Goal: Task Accomplishment & Management: Complete application form

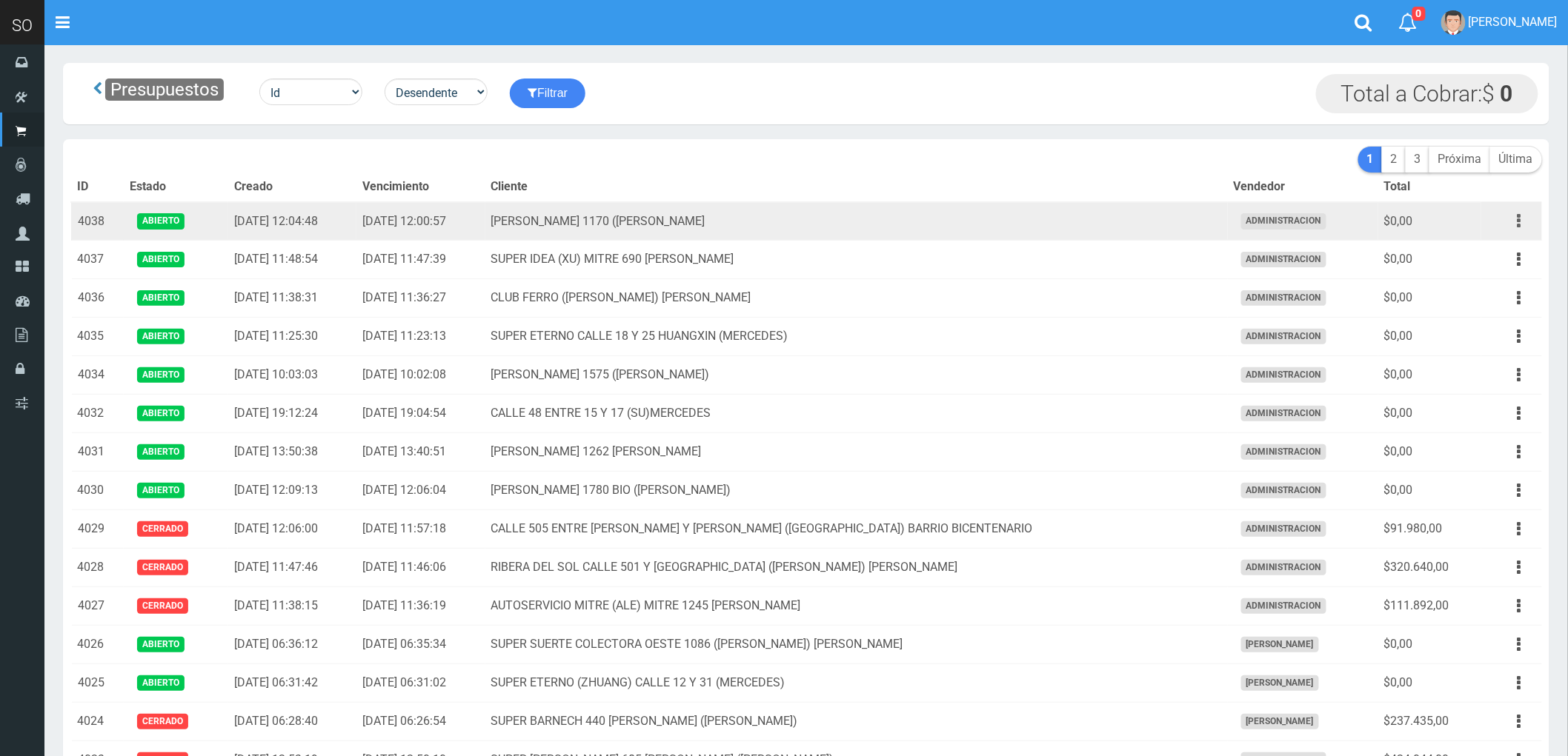
click at [1513, 225] on button "button" at bounding box center [1519, 221] width 33 height 26
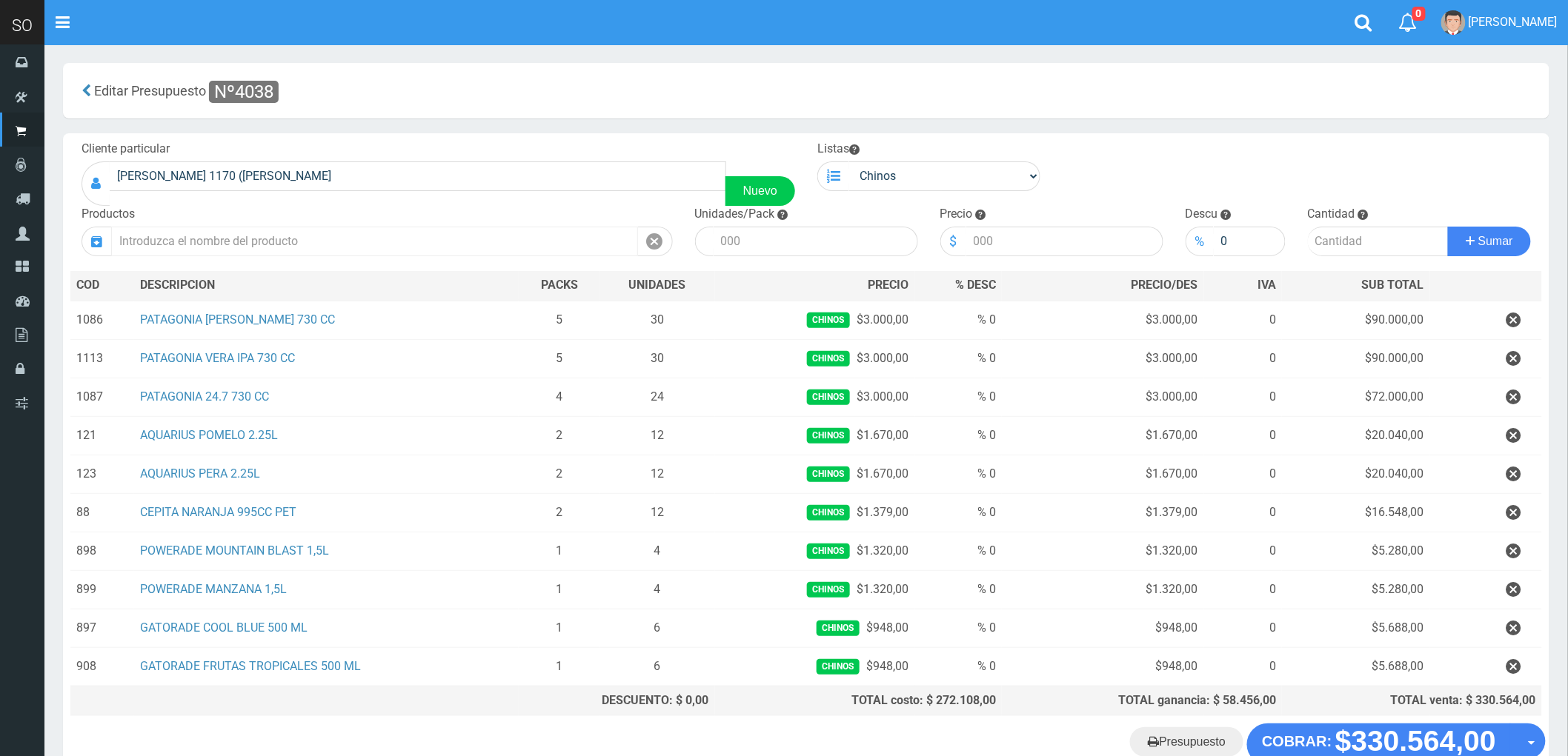
click at [247, 241] on input "text" at bounding box center [374, 241] width 527 height 30
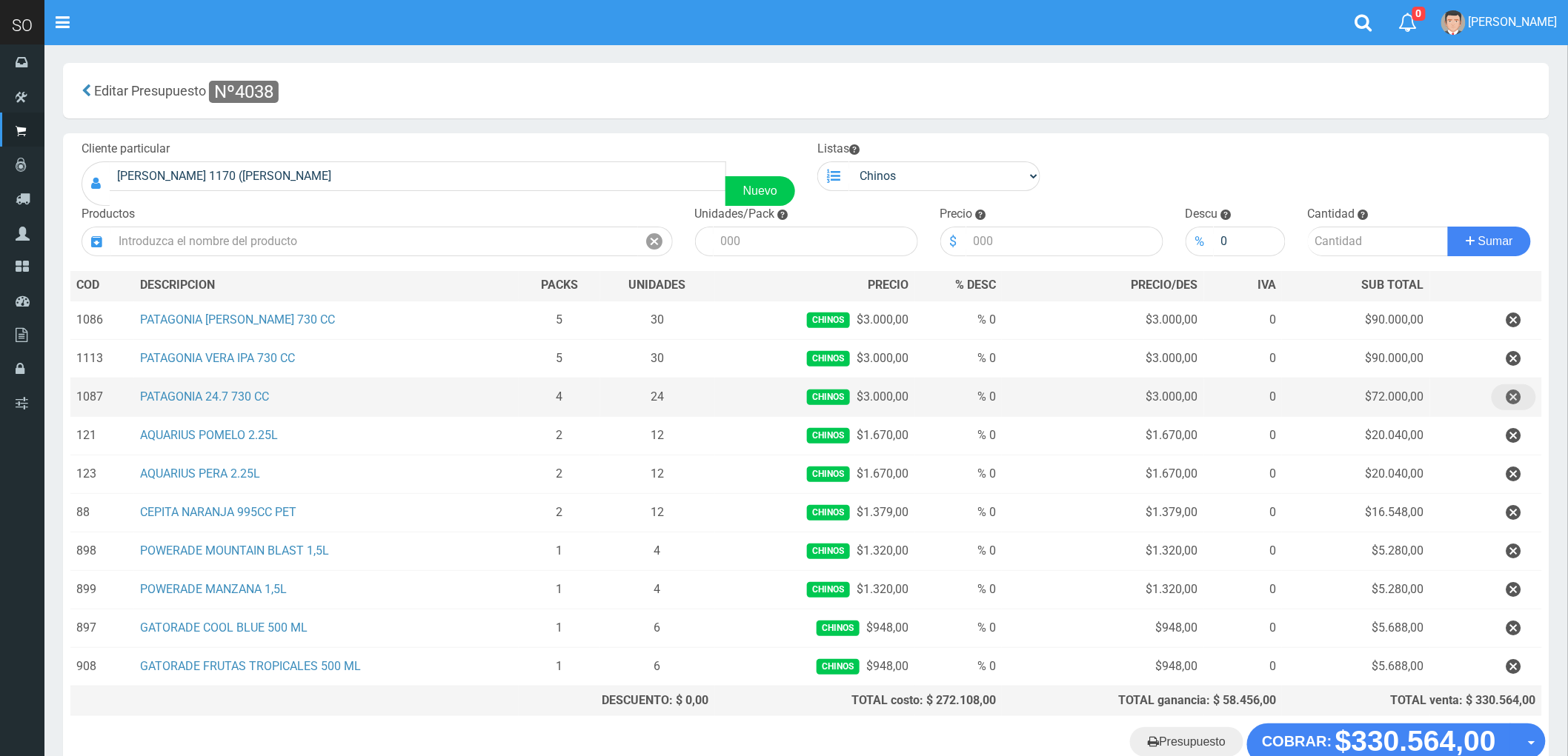
click at [1507, 396] on icon "button" at bounding box center [1513, 397] width 15 height 26
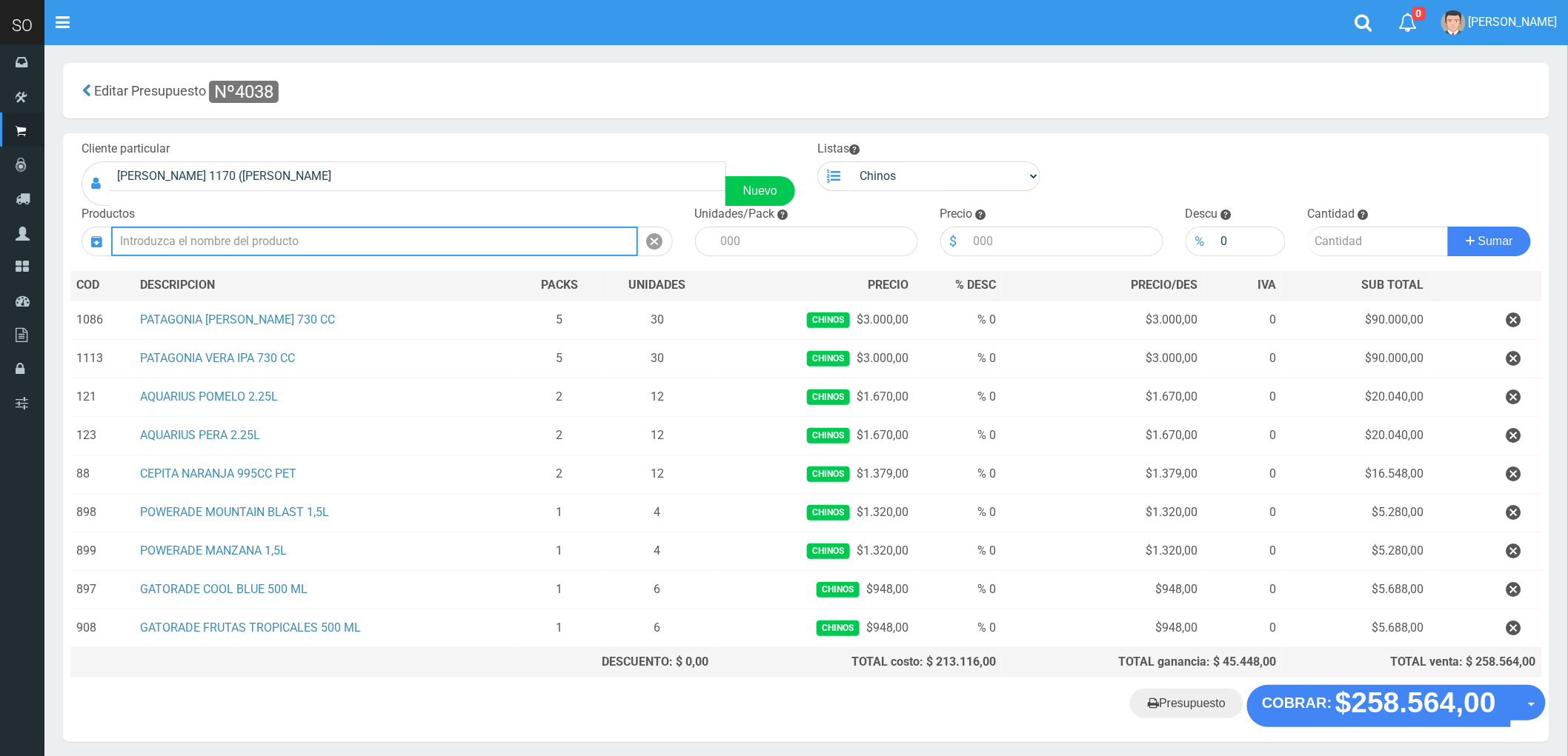
click at [208, 240] on input "text" at bounding box center [374, 241] width 527 height 30
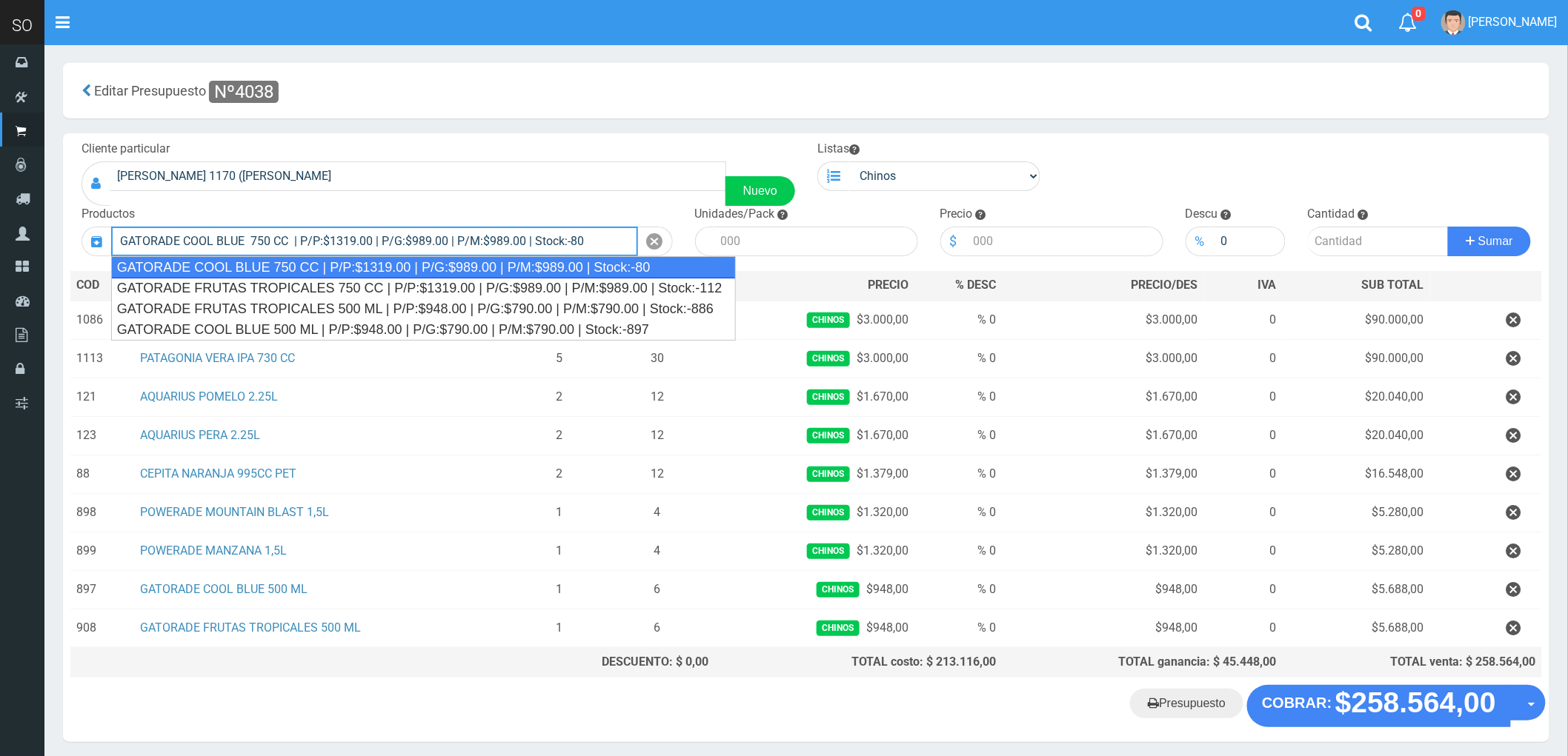
type input "GATORADE COOL BLUE 750 CC | P/P:$1319.00 | P/G:$989.00 | P/M:$989.00 | Stock:-80"
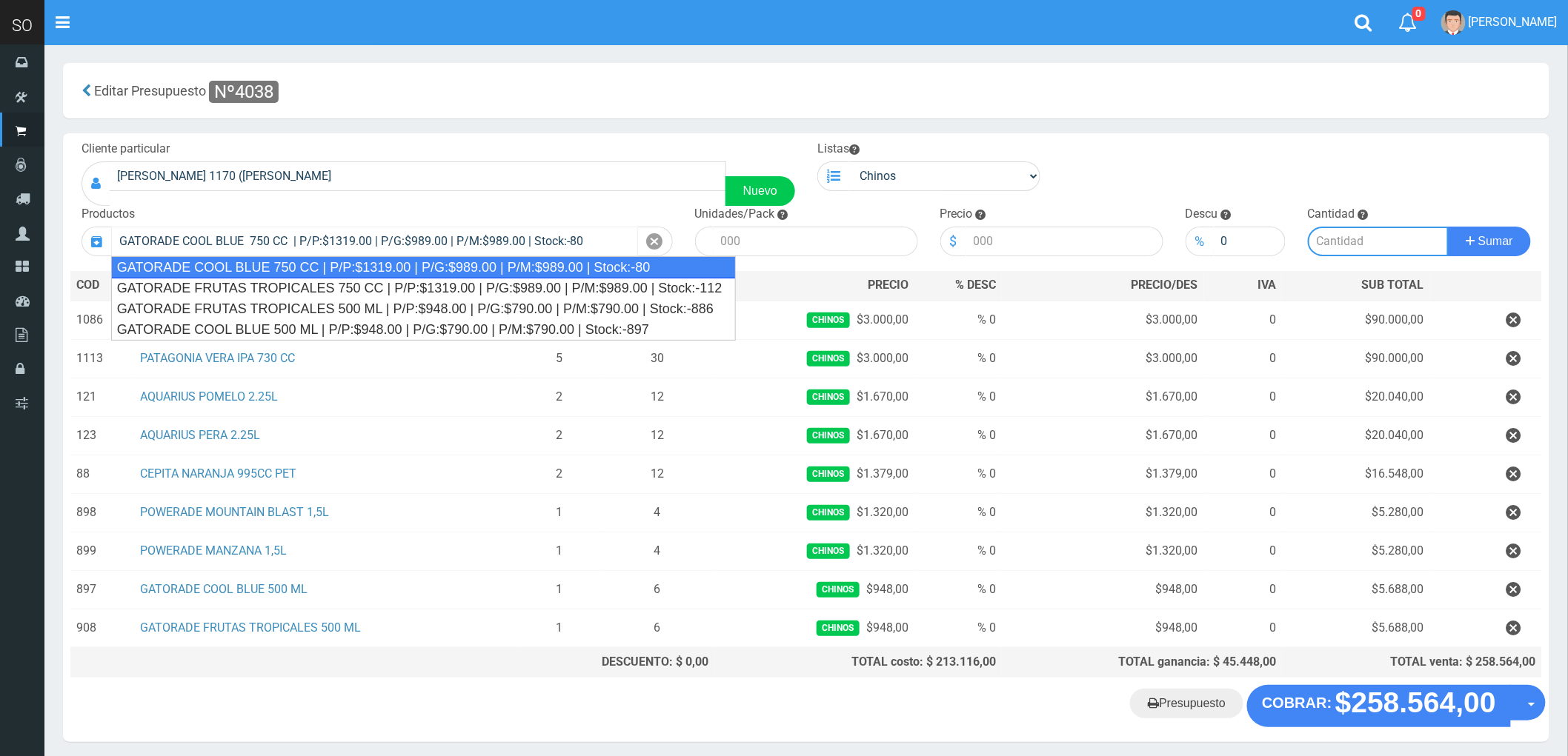
type input "6"
type input "1319.00"
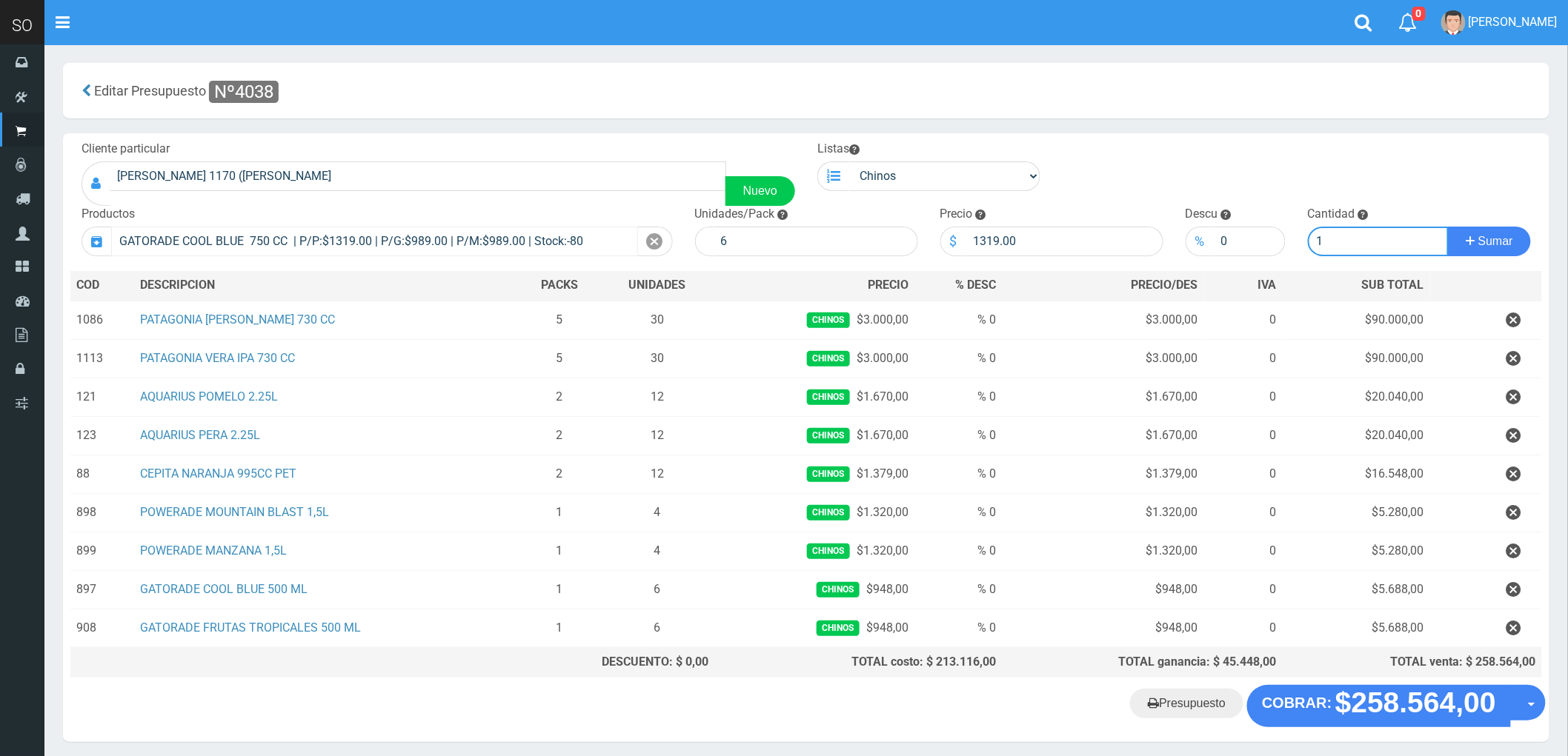
type input "1"
click at [1448, 227] on button "Sumar" at bounding box center [1489, 241] width 83 height 30
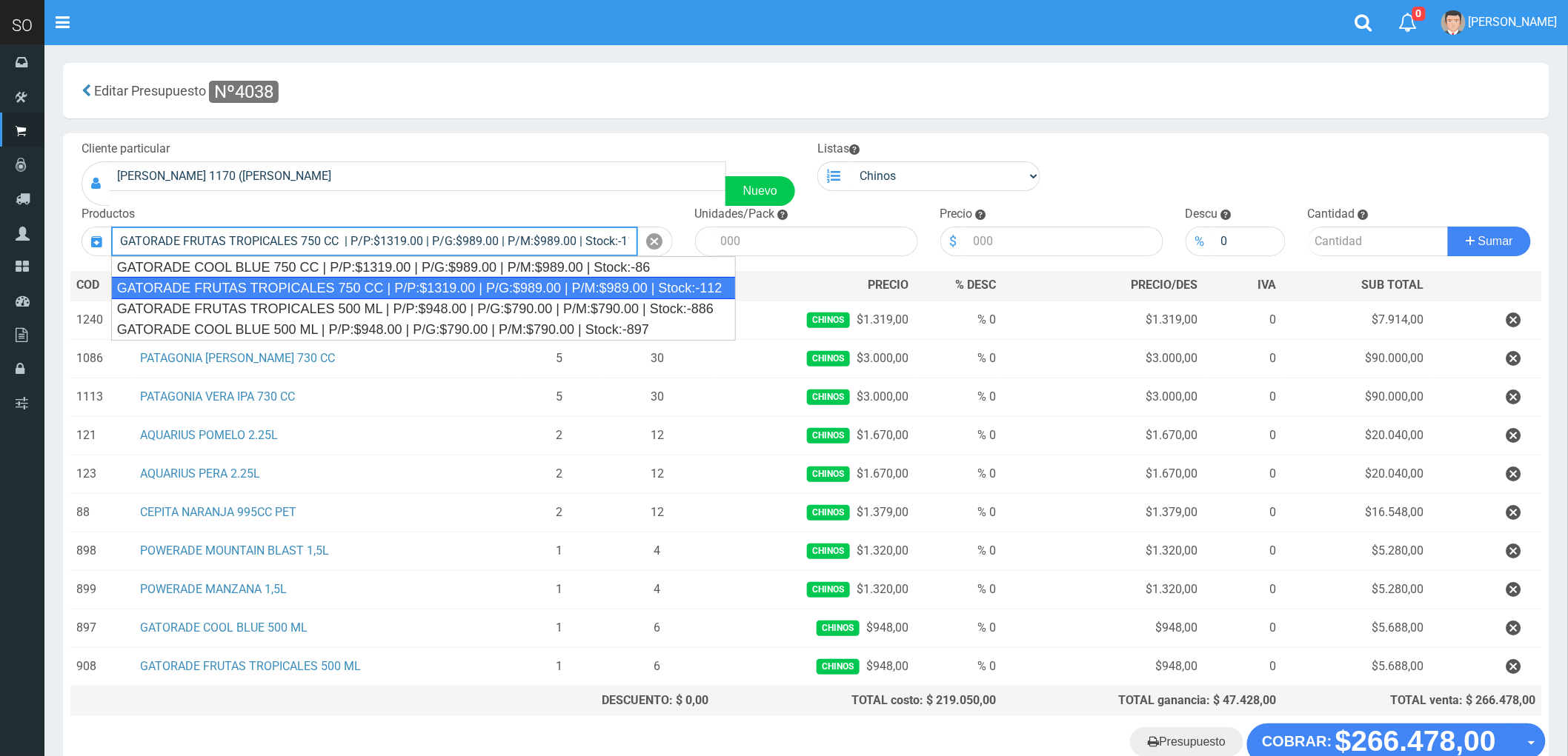
type input "GATORADE FRUTAS TROPICALES 750 CC | P/P:$1319.00 | P/G:$989.00 | P/M:$989.00 | …"
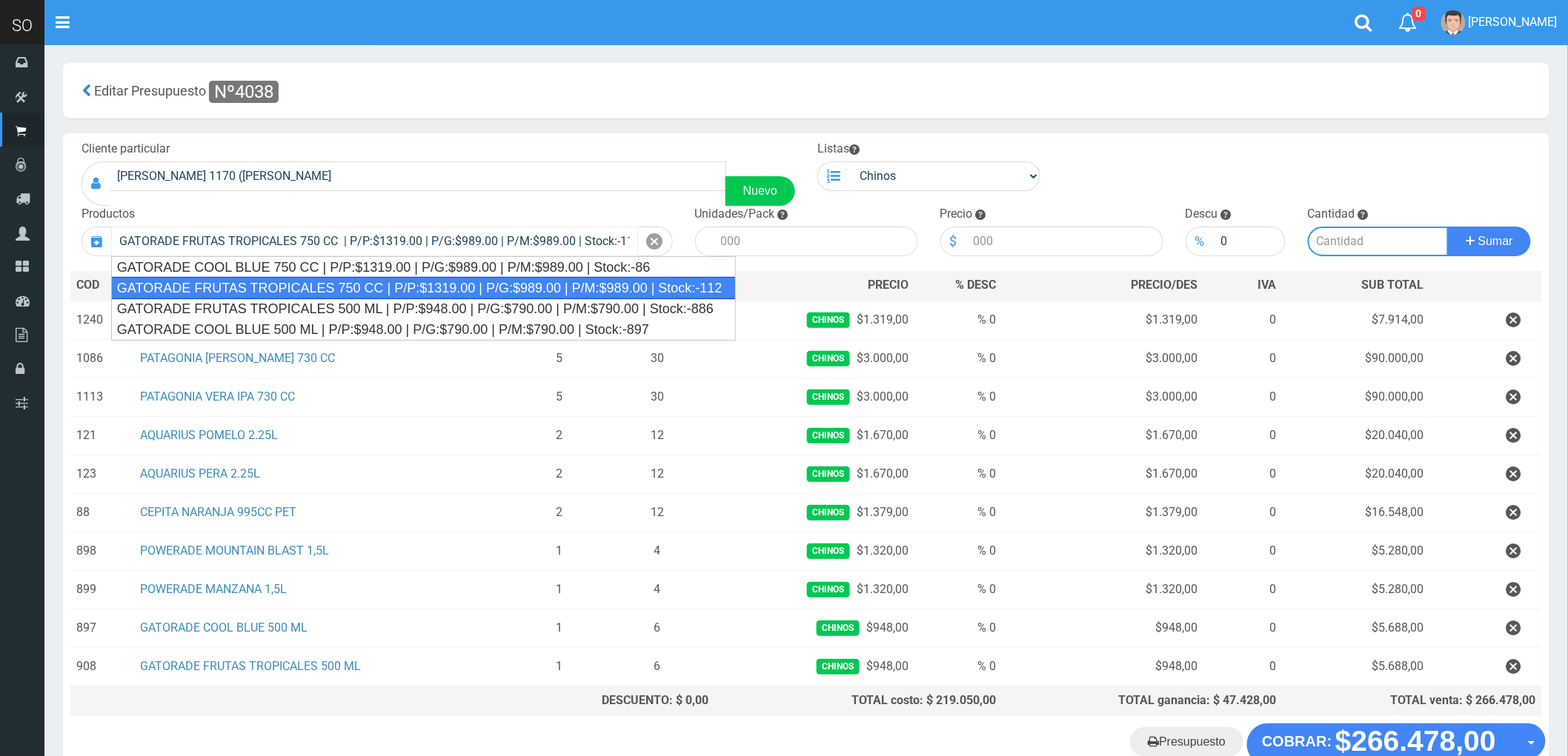
type input "6"
type input "1319.00"
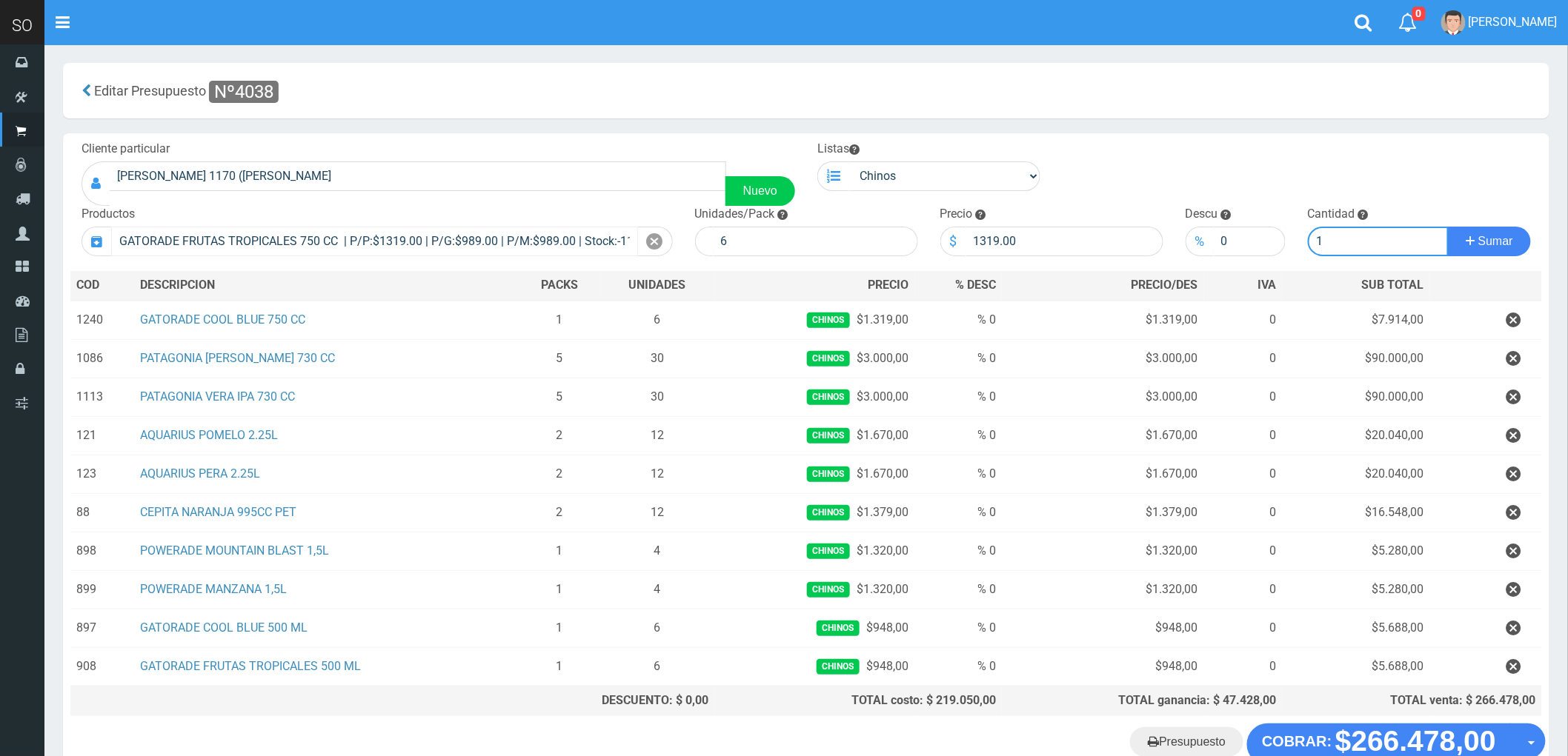
type input "1"
click at [1448, 227] on button "Sumar" at bounding box center [1489, 241] width 83 height 30
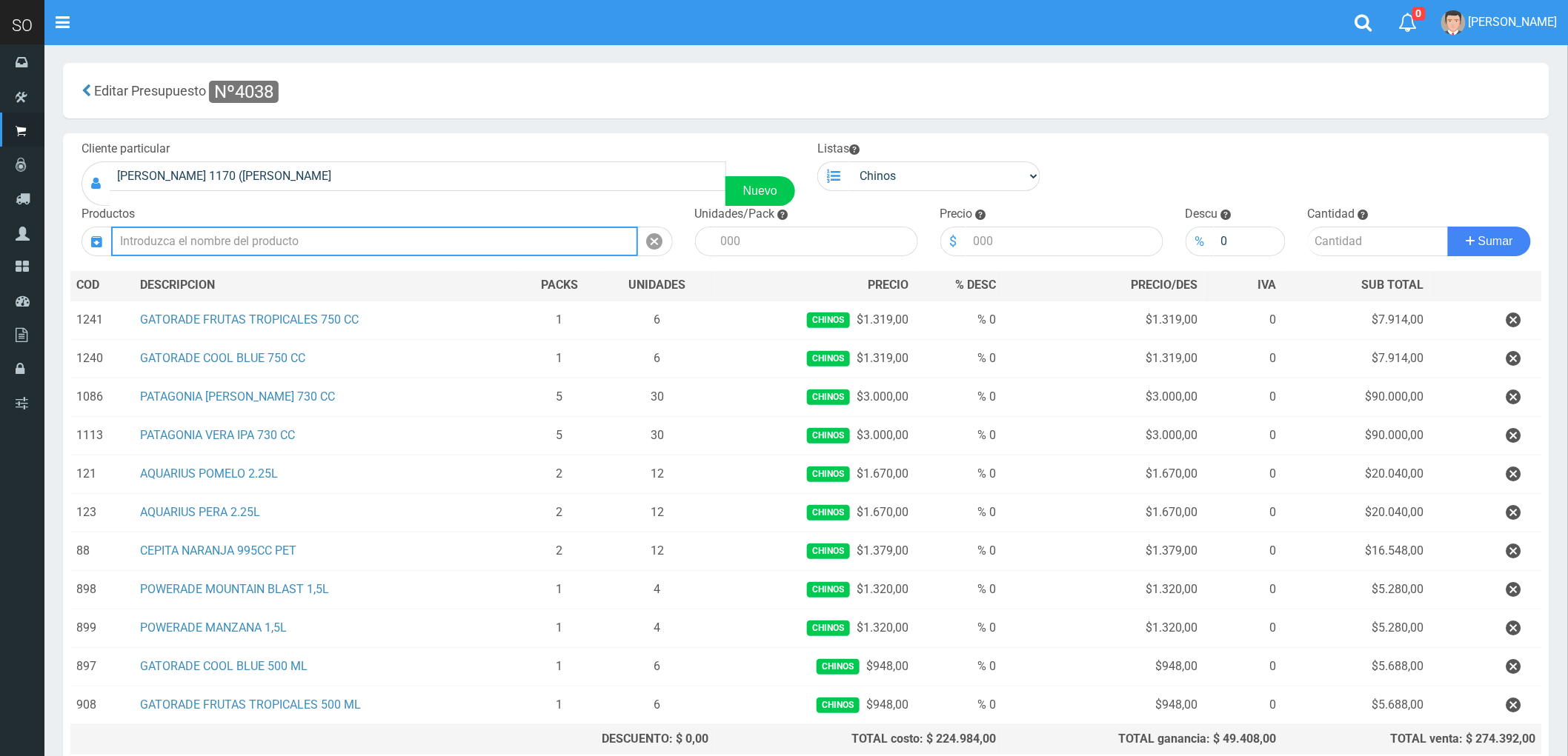
click at [272, 246] on input "text" at bounding box center [374, 241] width 527 height 30
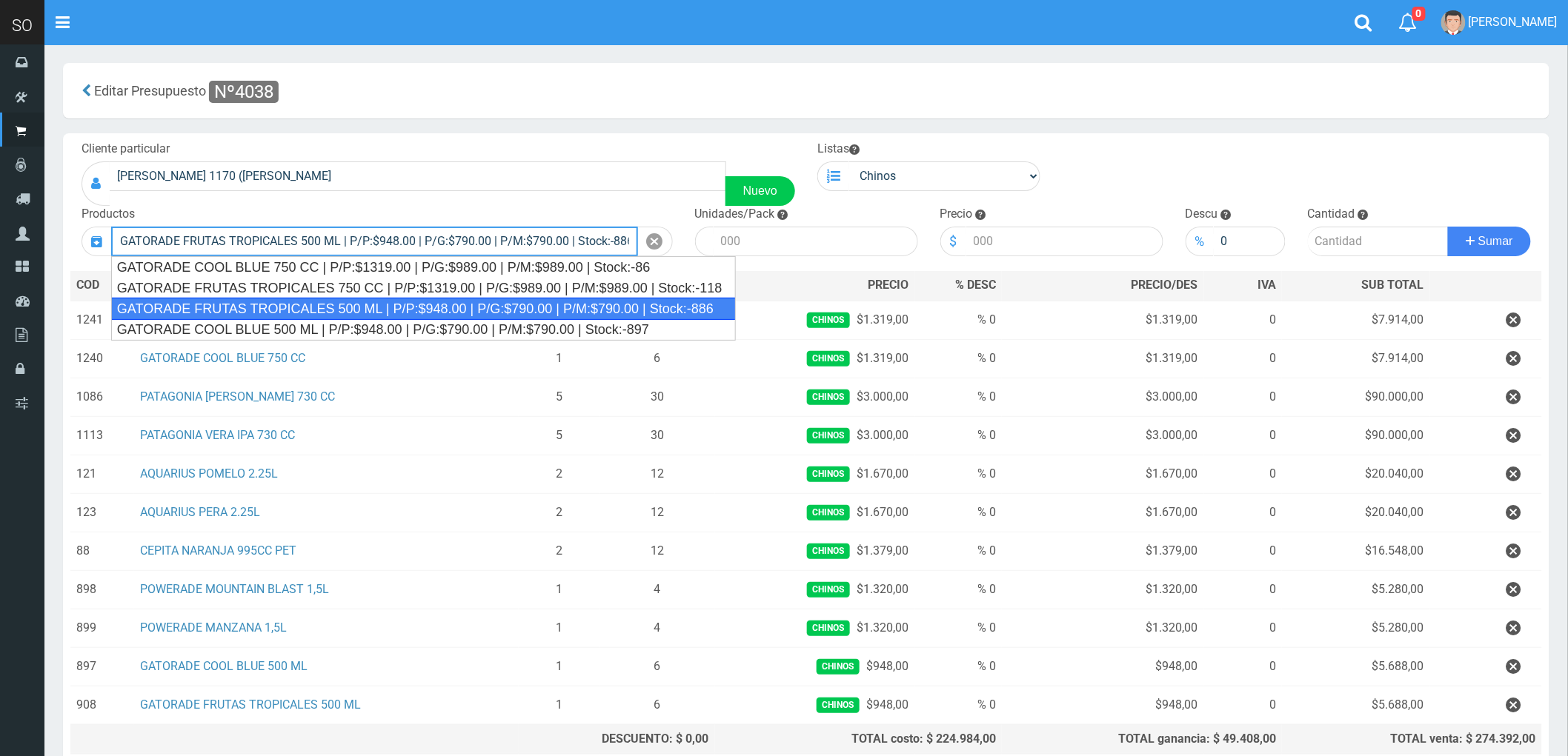
type input "GATORADE FRUTAS TROPICALES 500 ML | P/P:$948.00 | P/G:$790.00 | P/M:$790.00 | S…"
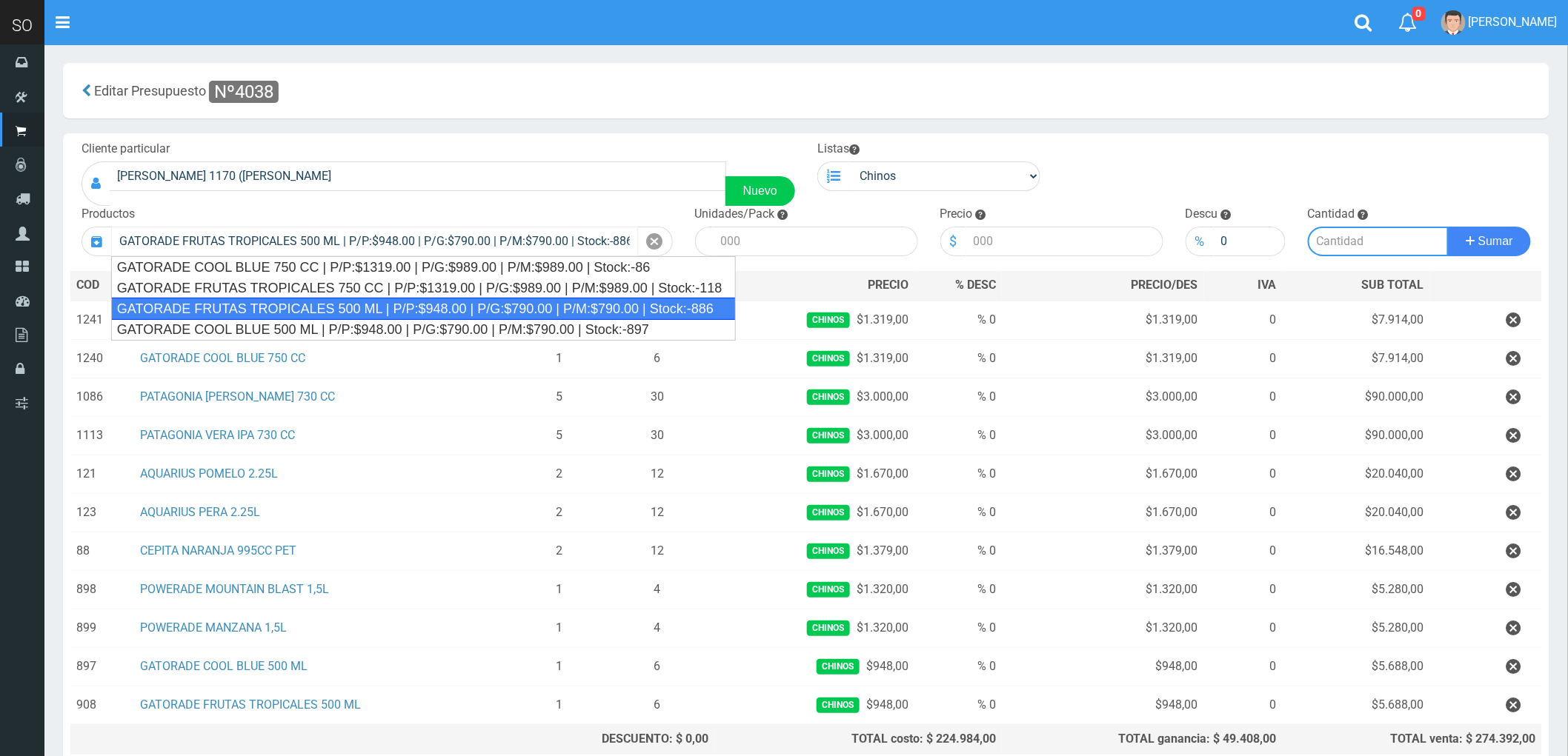
type input "6"
type input "948.00"
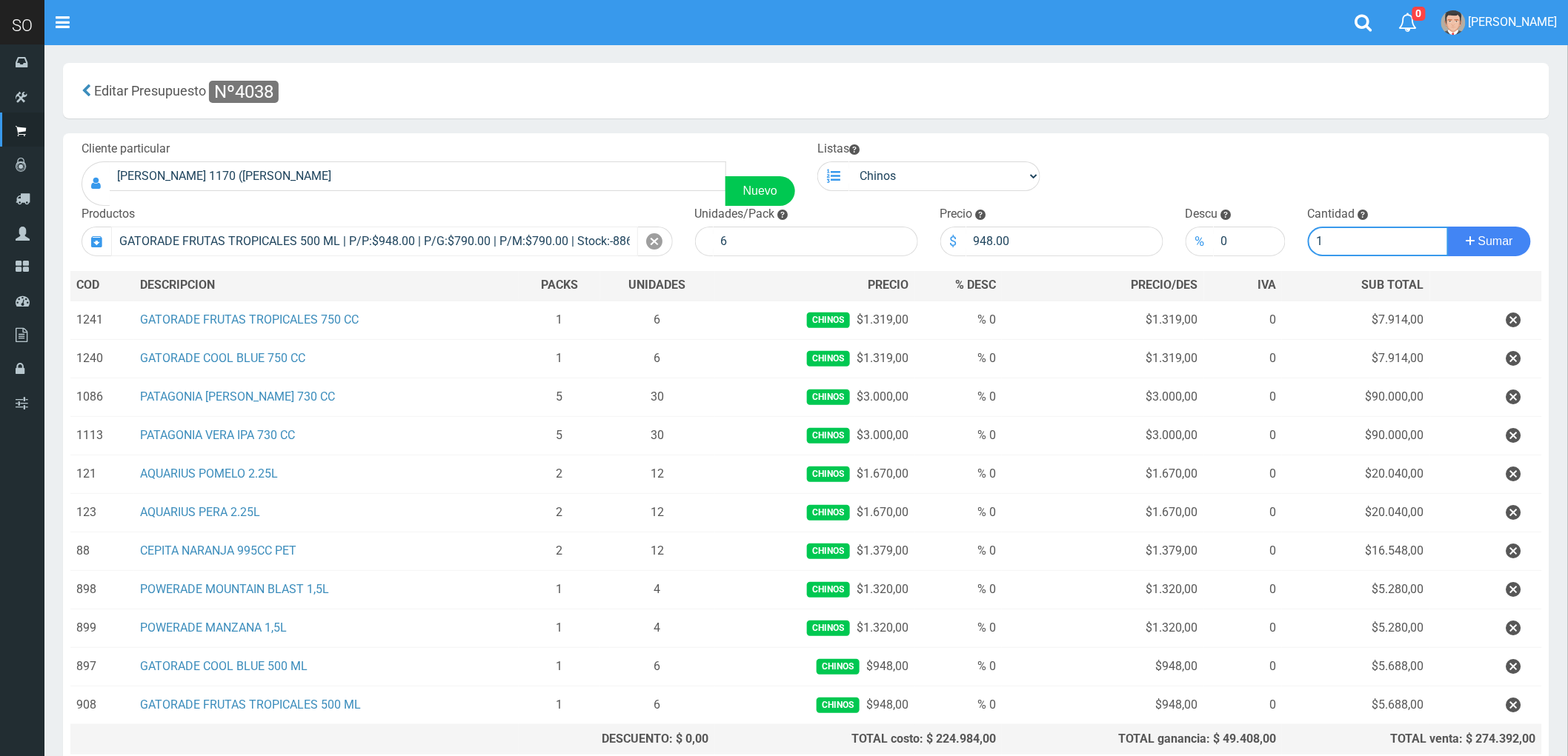
type input "1"
click at [1448, 227] on button "Sumar" at bounding box center [1489, 241] width 83 height 30
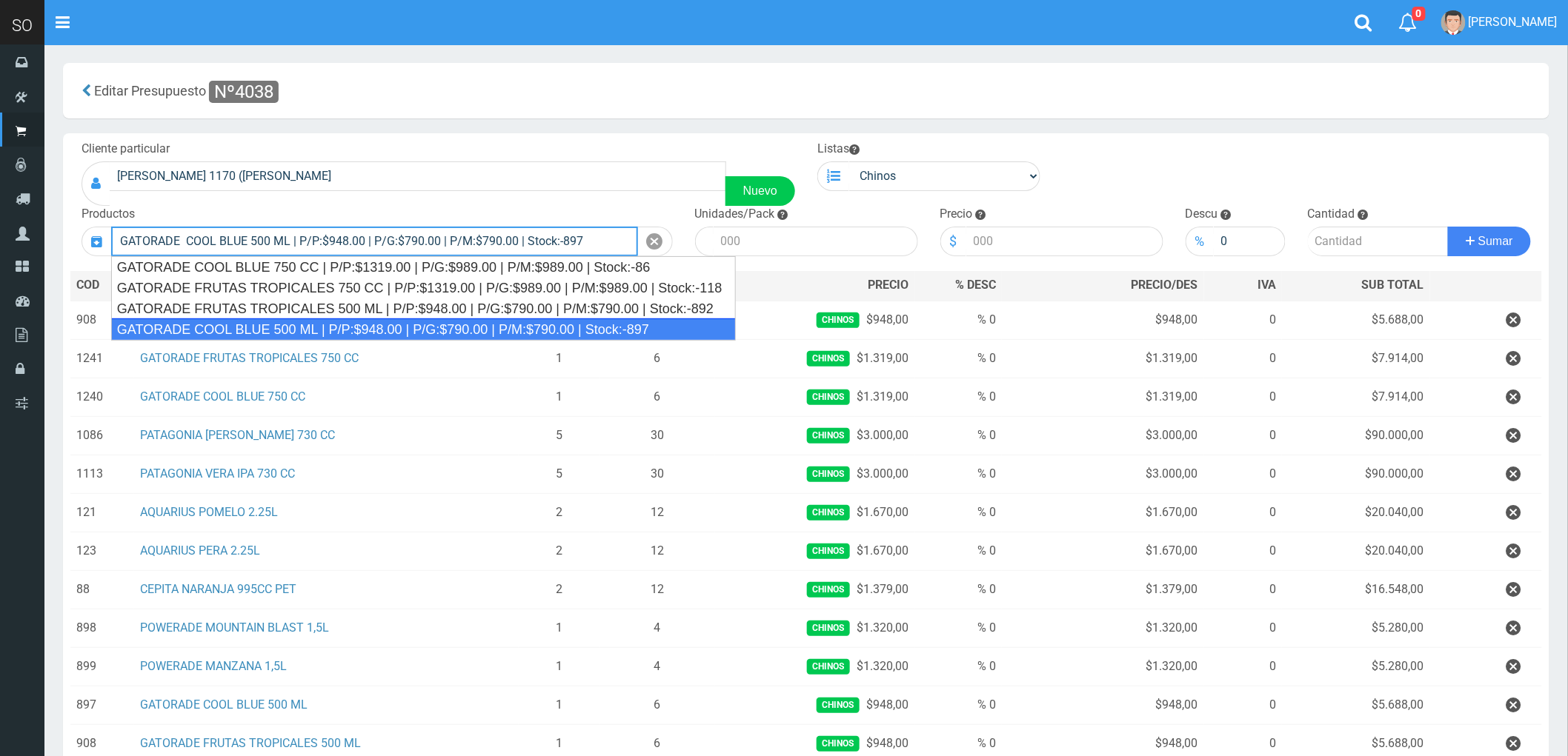
type input "GATORADE COOL BLUE 500 ML | P/P:$948.00 | P/G:$790.00 | P/M:$790.00 | Stock:-897"
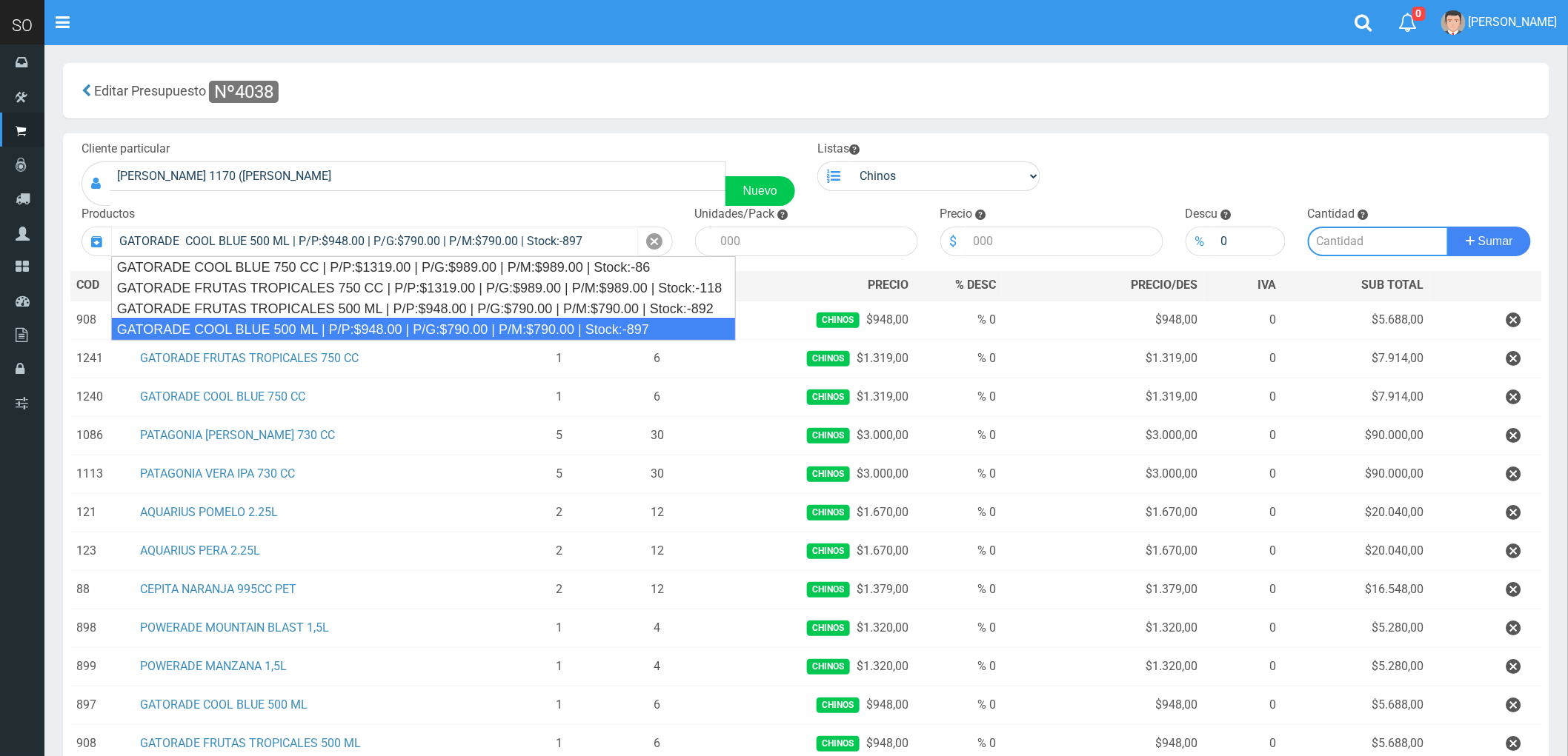
type input "6"
type input "948.00"
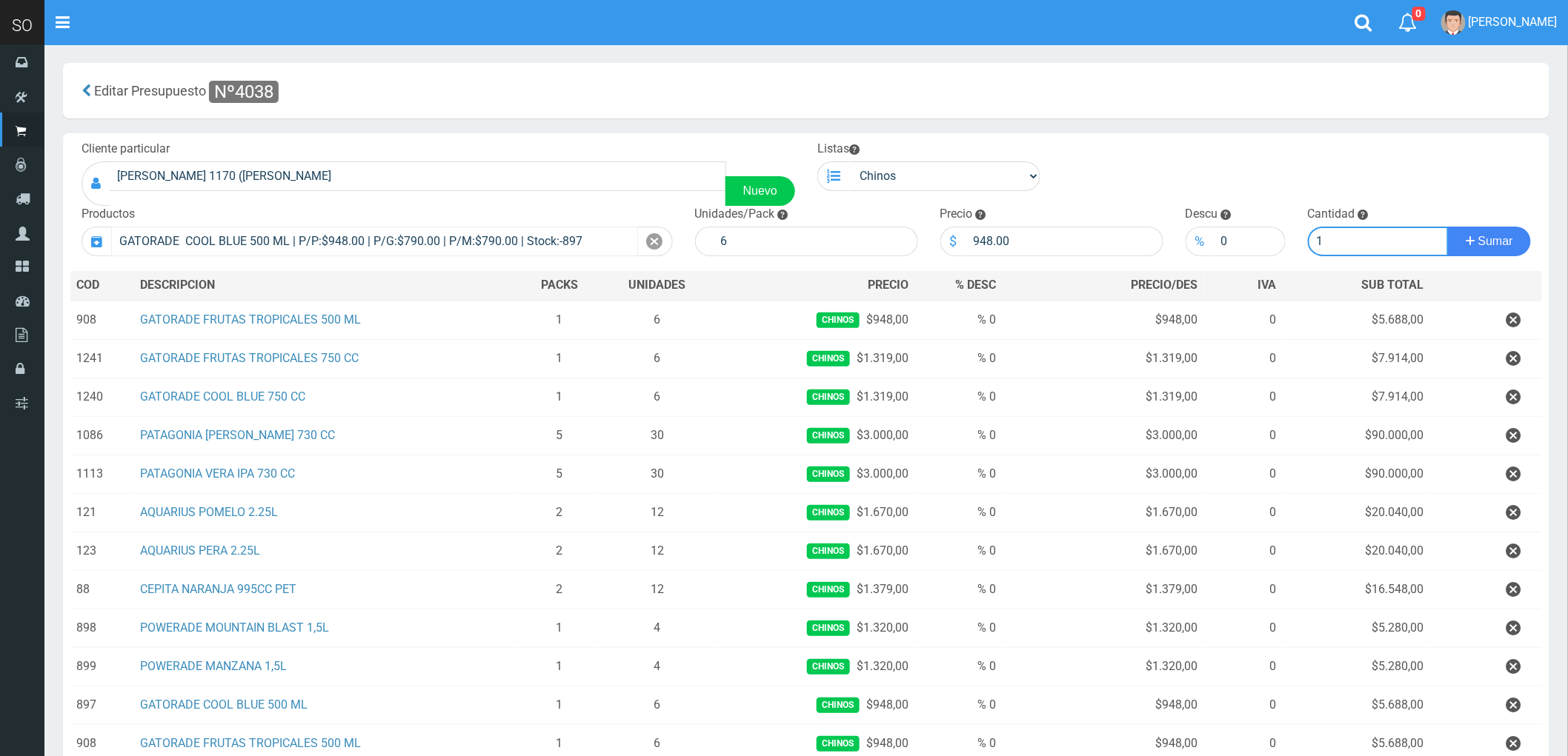
type input "1"
click at [1448, 227] on button "Sumar" at bounding box center [1489, 241] width 83 height 30
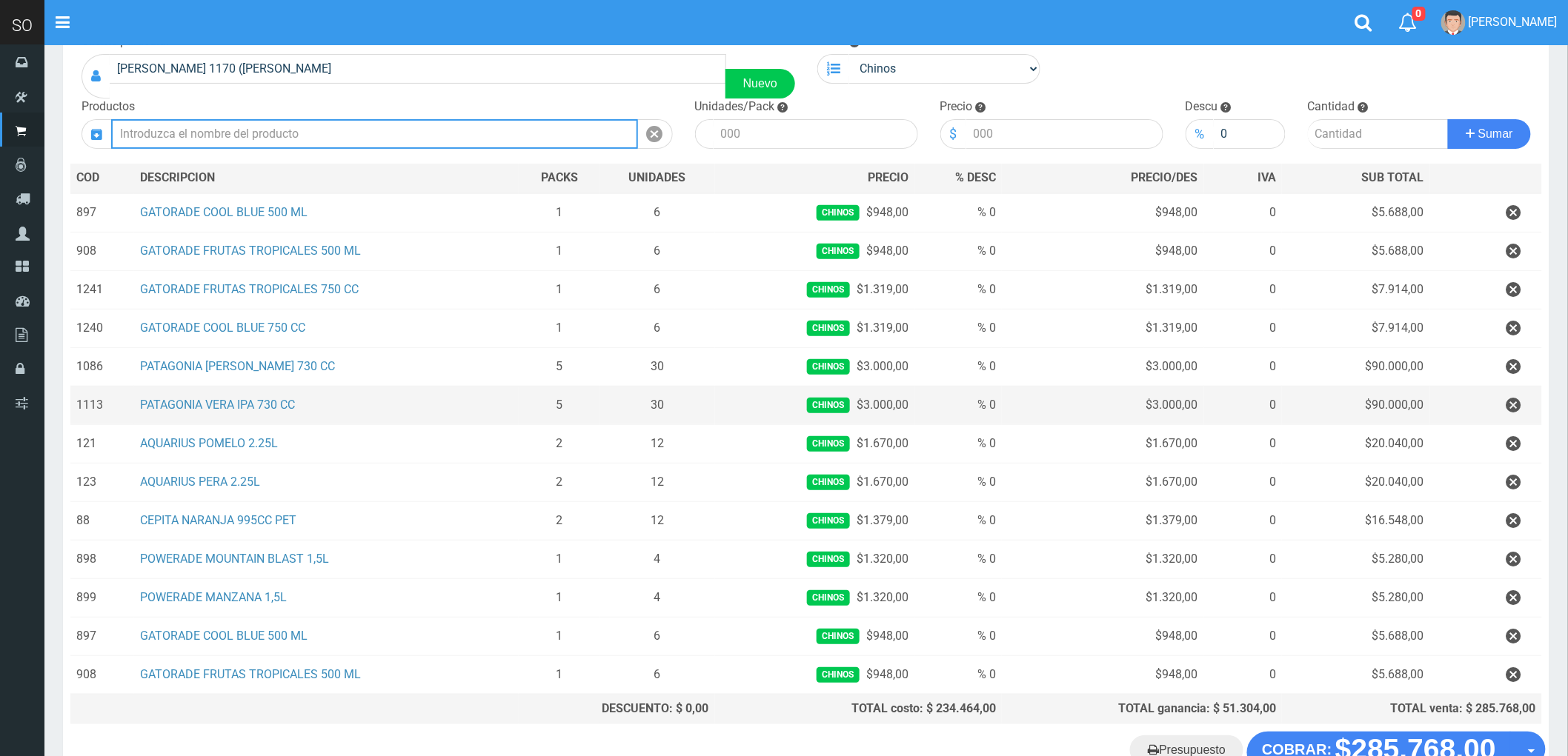
scroll to position [216, 0]
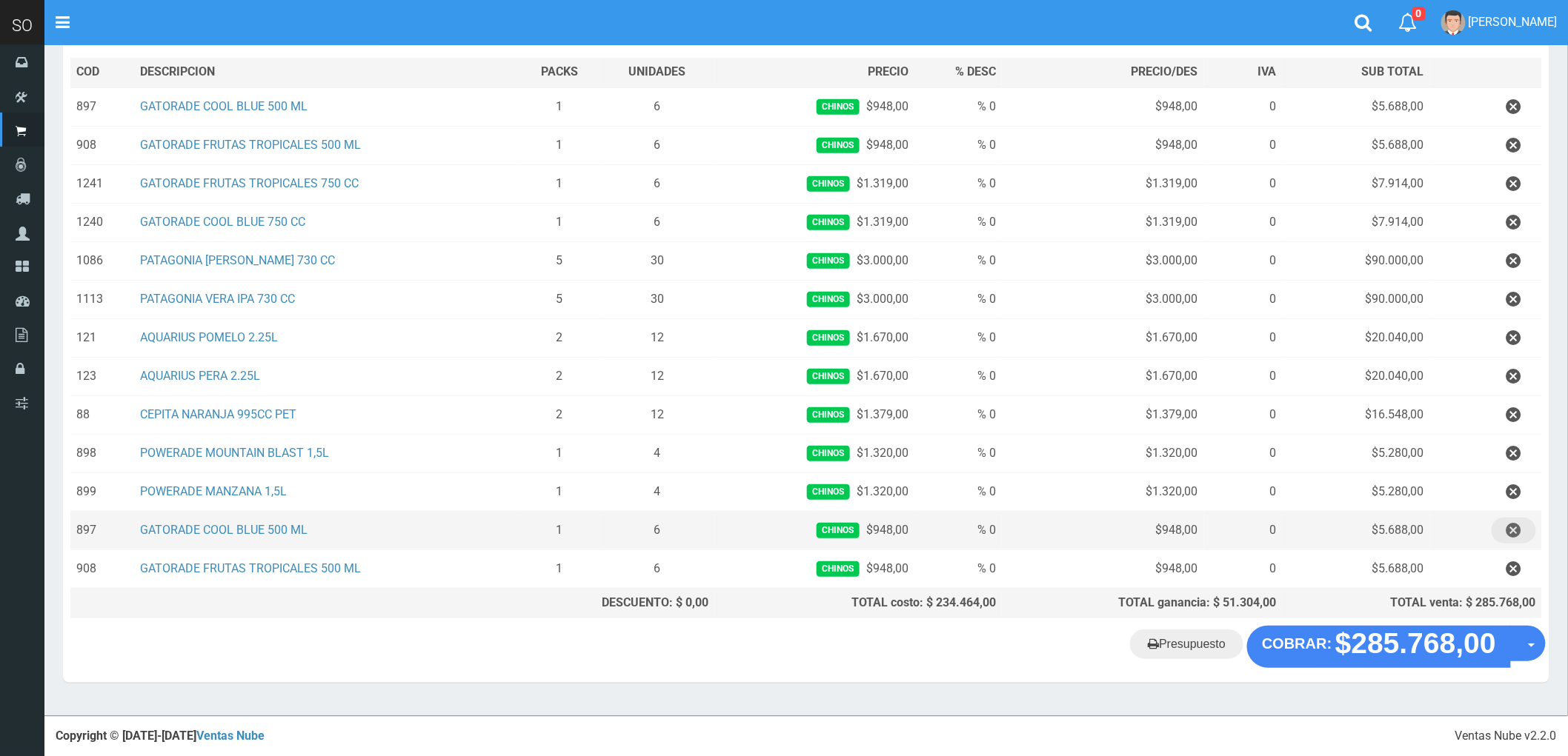
click at [1513, 529] on icon "button" at bounding box center [1513, 530] width 15 height 26
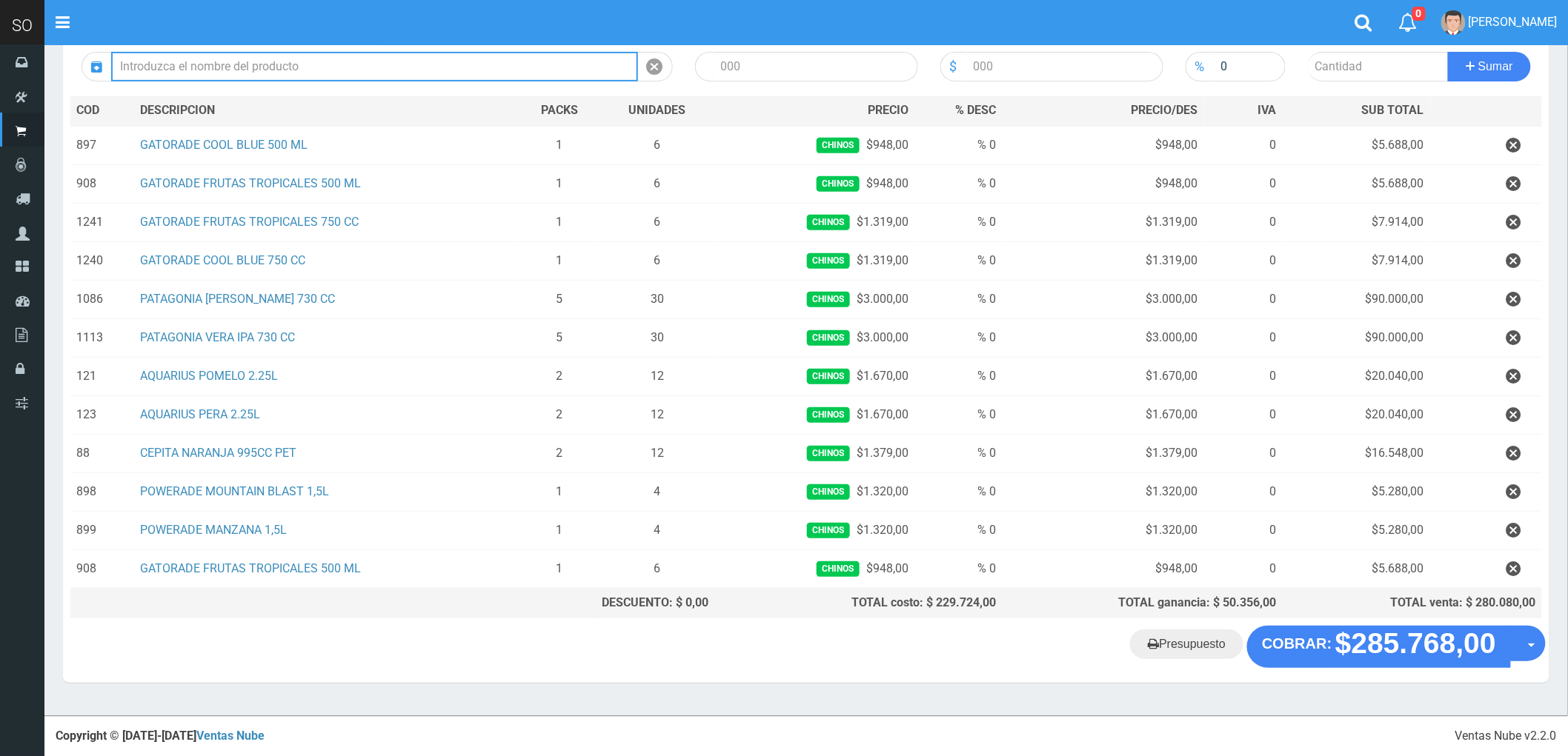
scroll to position [178, 0]
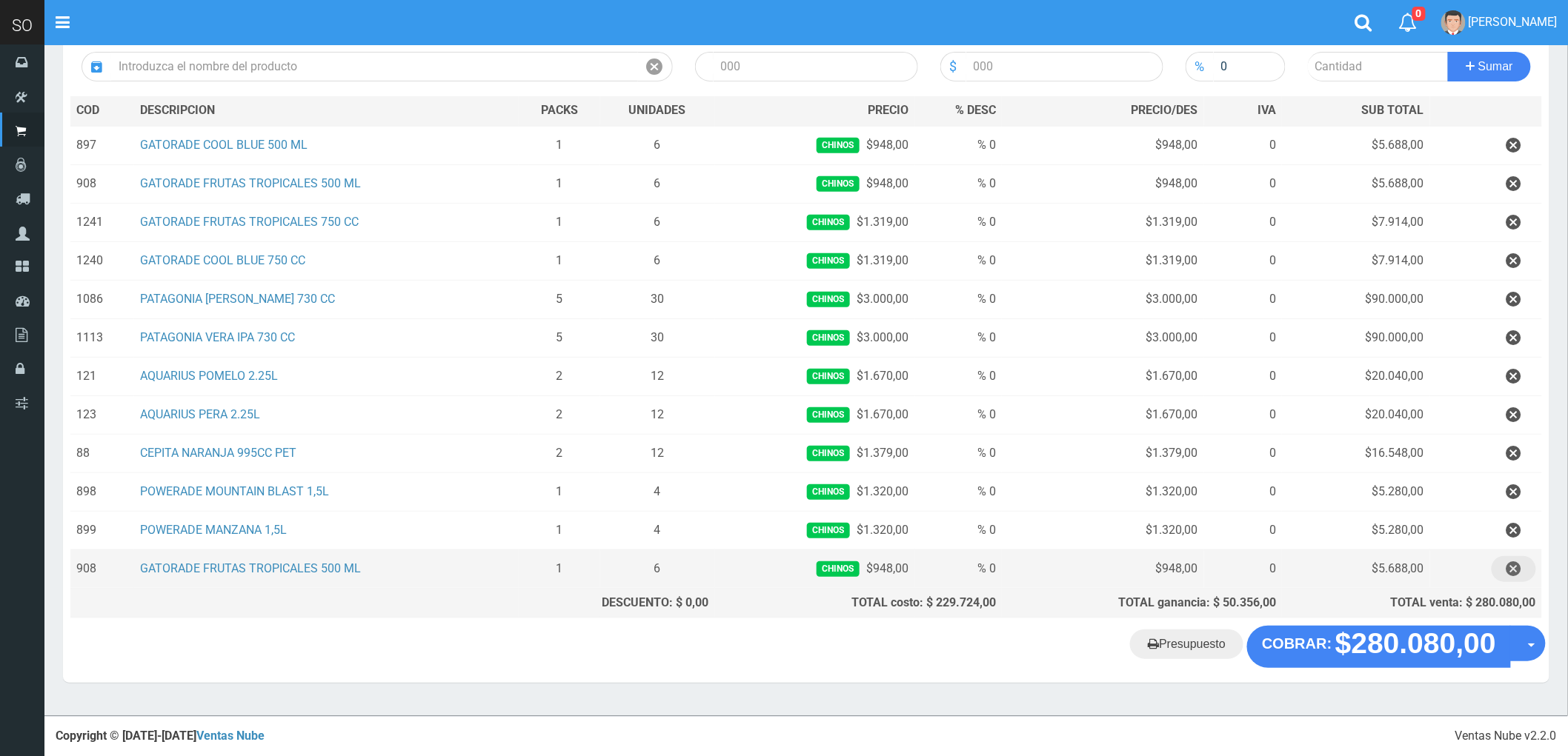
click at [1510, 564] on icon "button" at bounding box center [1513, 569] width 15 height 26
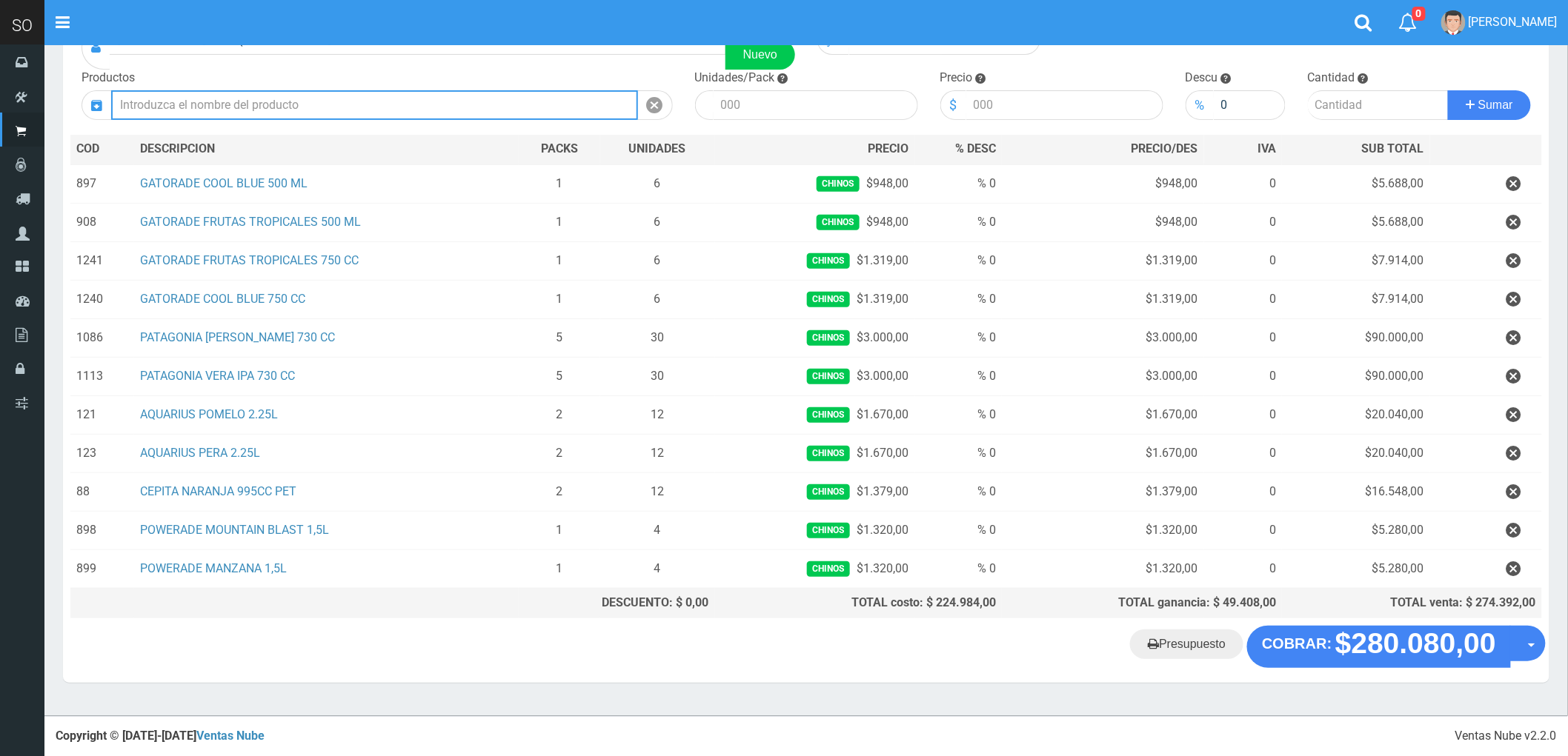
scroll to position [138, 0]
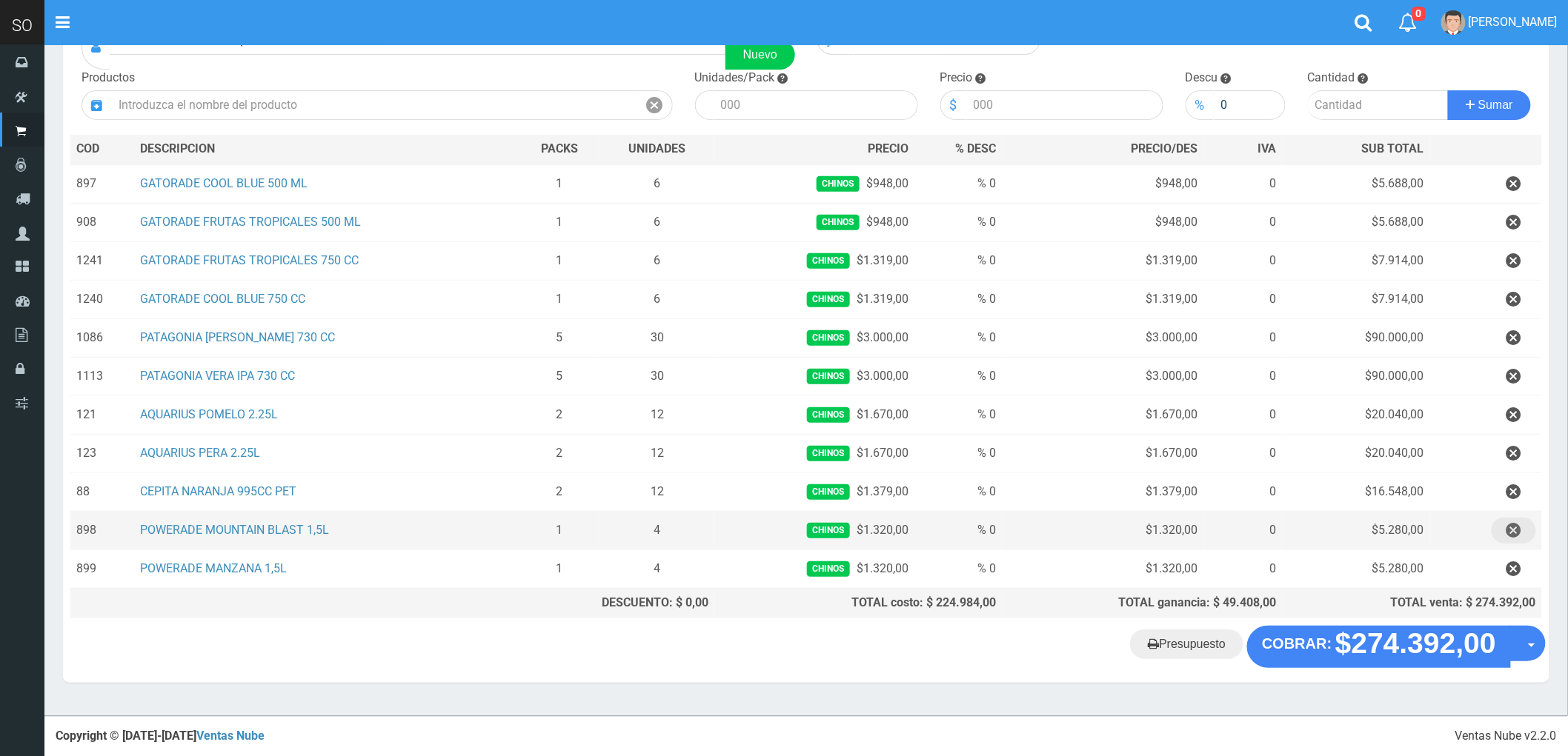
click at [1512, 524] on icon "button" at bounding box center [1513, 530] width 15 height 26
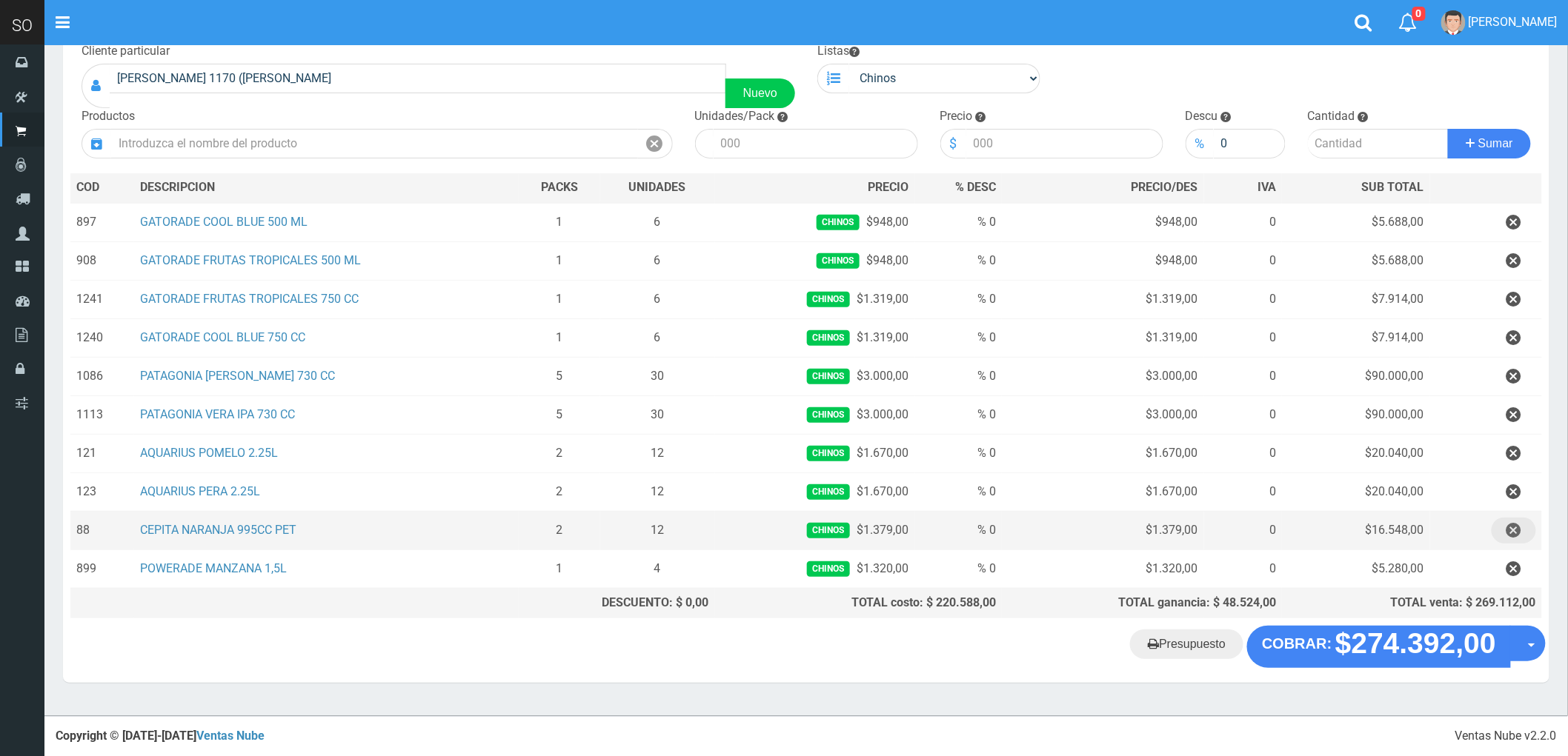
click at [1512, 524] on icon "button" at bounding box center [1513, 530] width 15 height 26
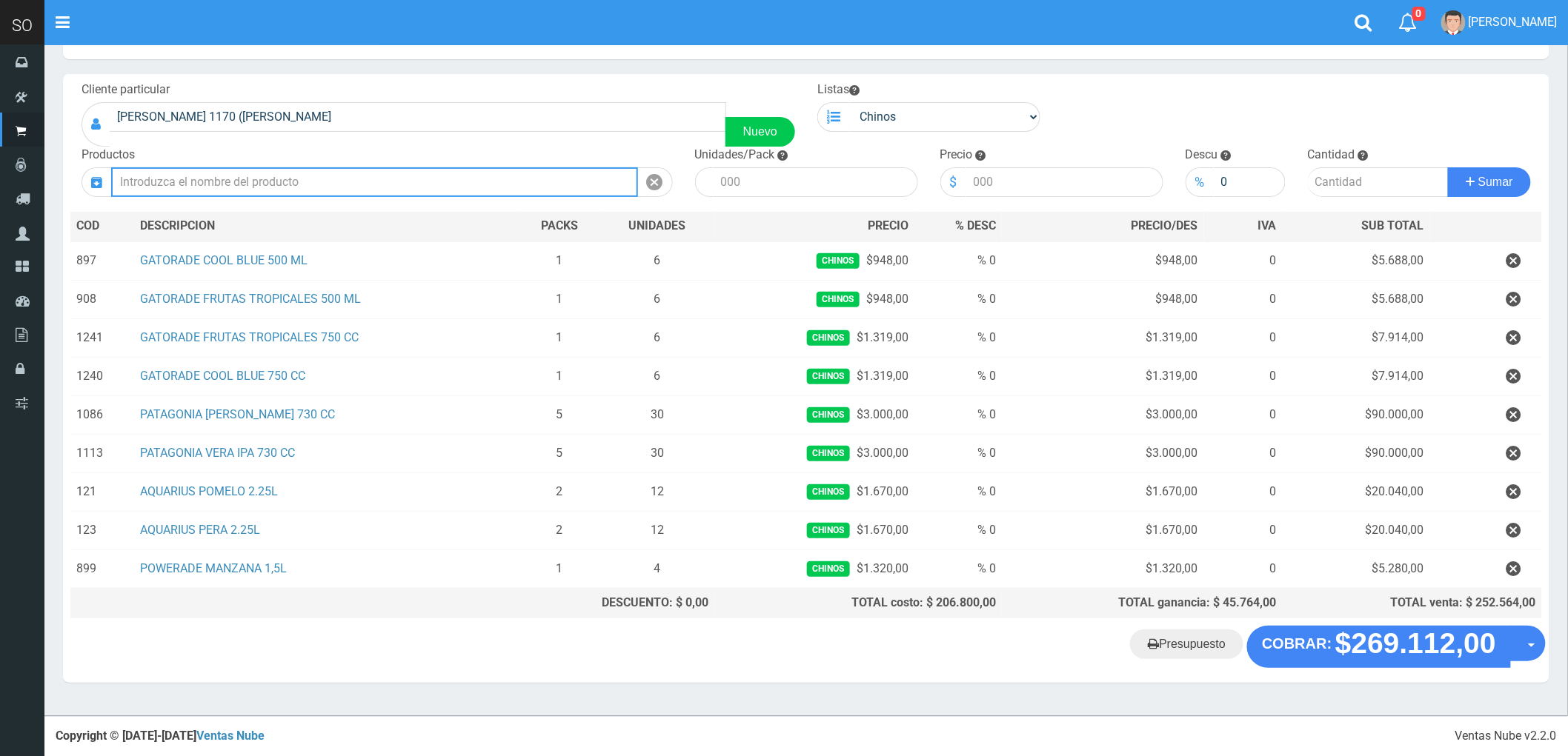
scroll to position [62, 0]
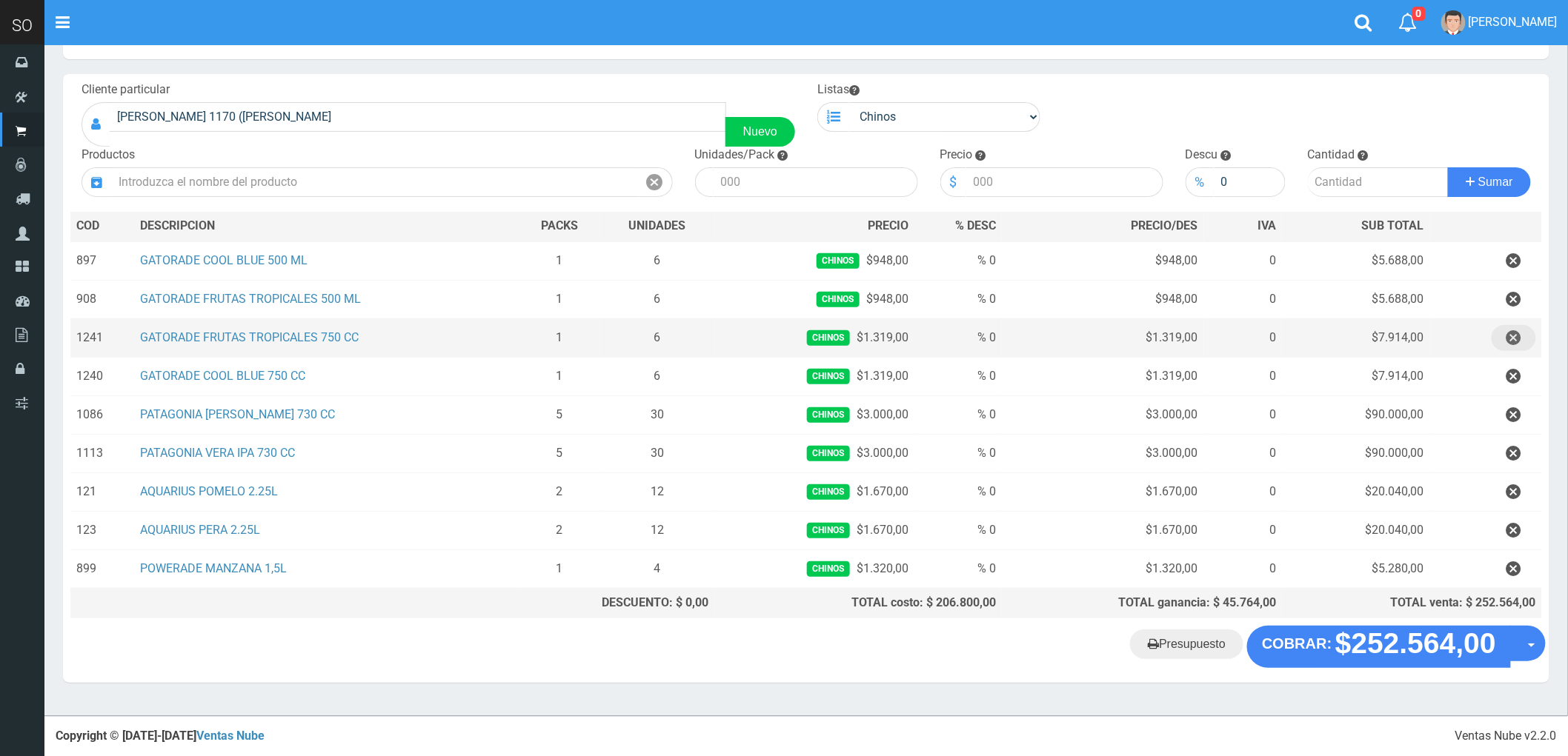
click at [1516, 338] on icon "button" at bounding box center [1513, 338] width 15 height 26
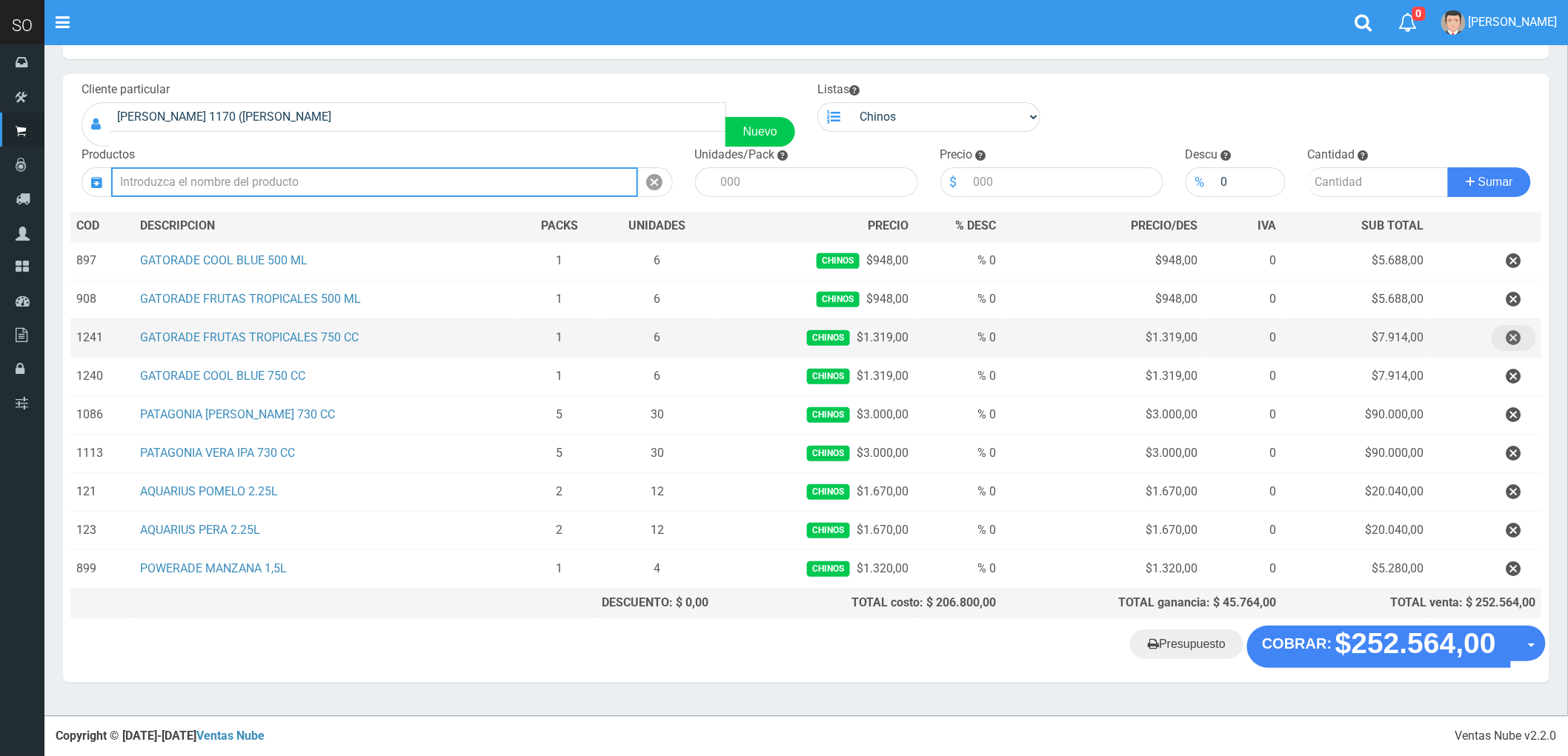
scroll to position [23, 0]
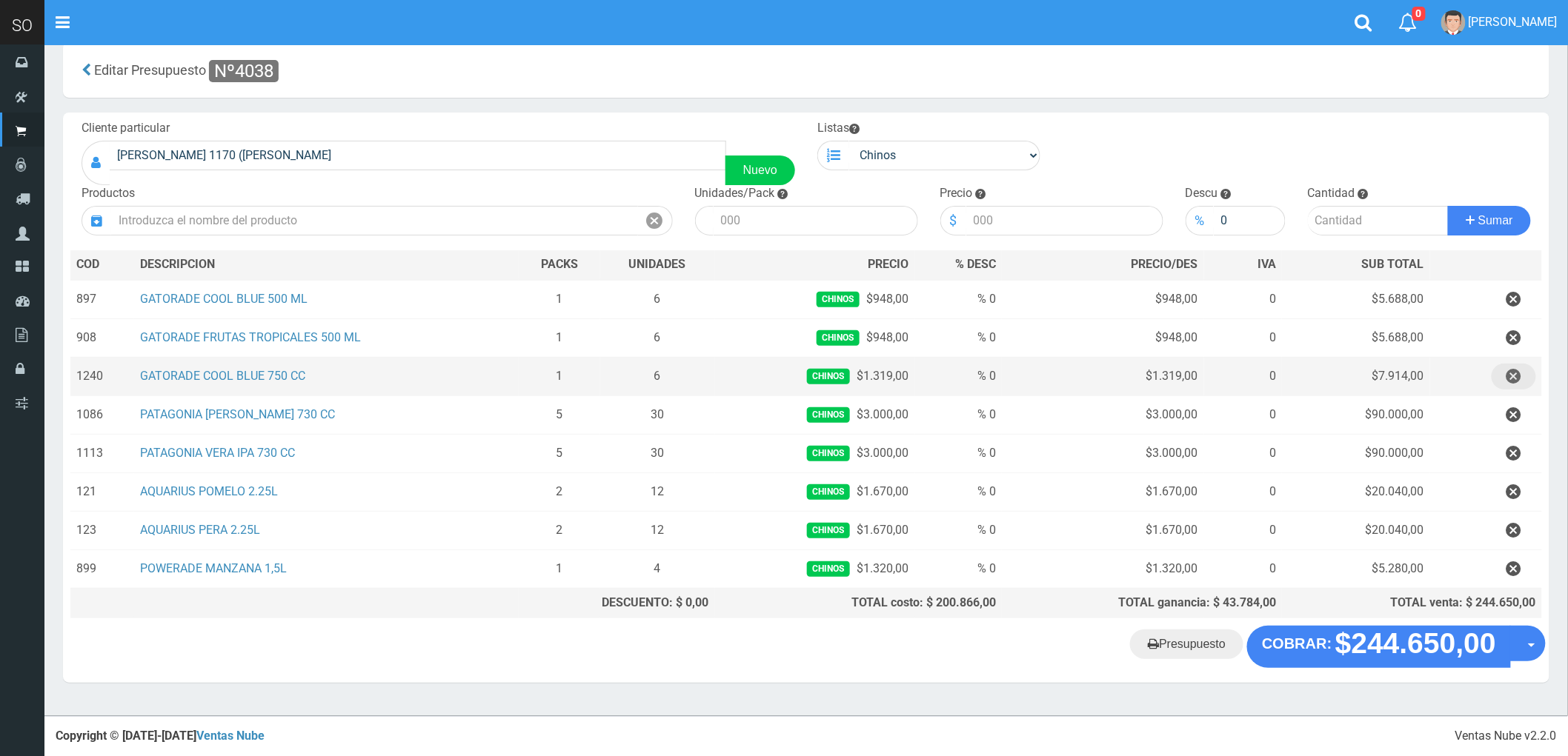
click at [1514, 382] on icon "button" at bounding box center [1513, 377] width 15 height 26
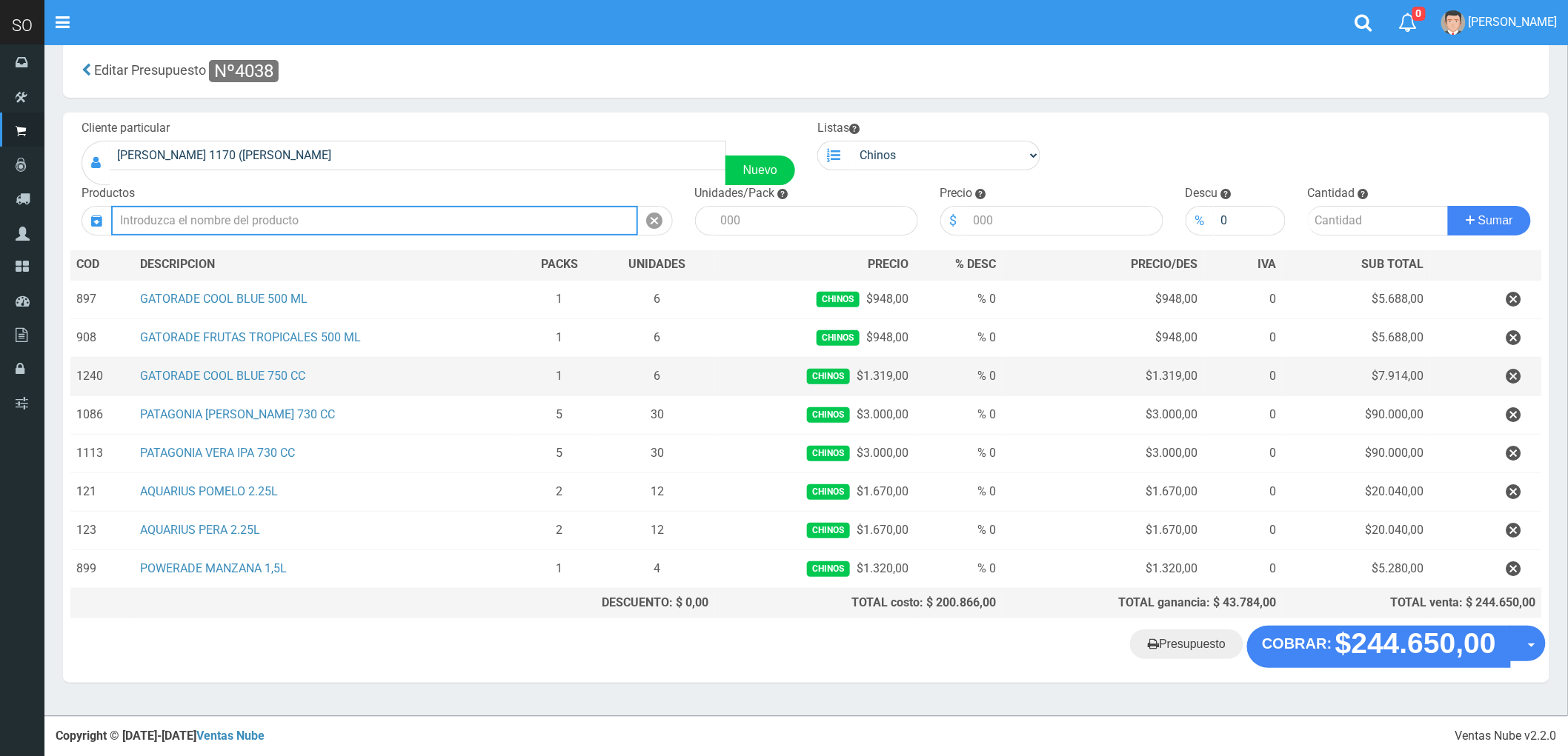
scroll to position [0, 0]
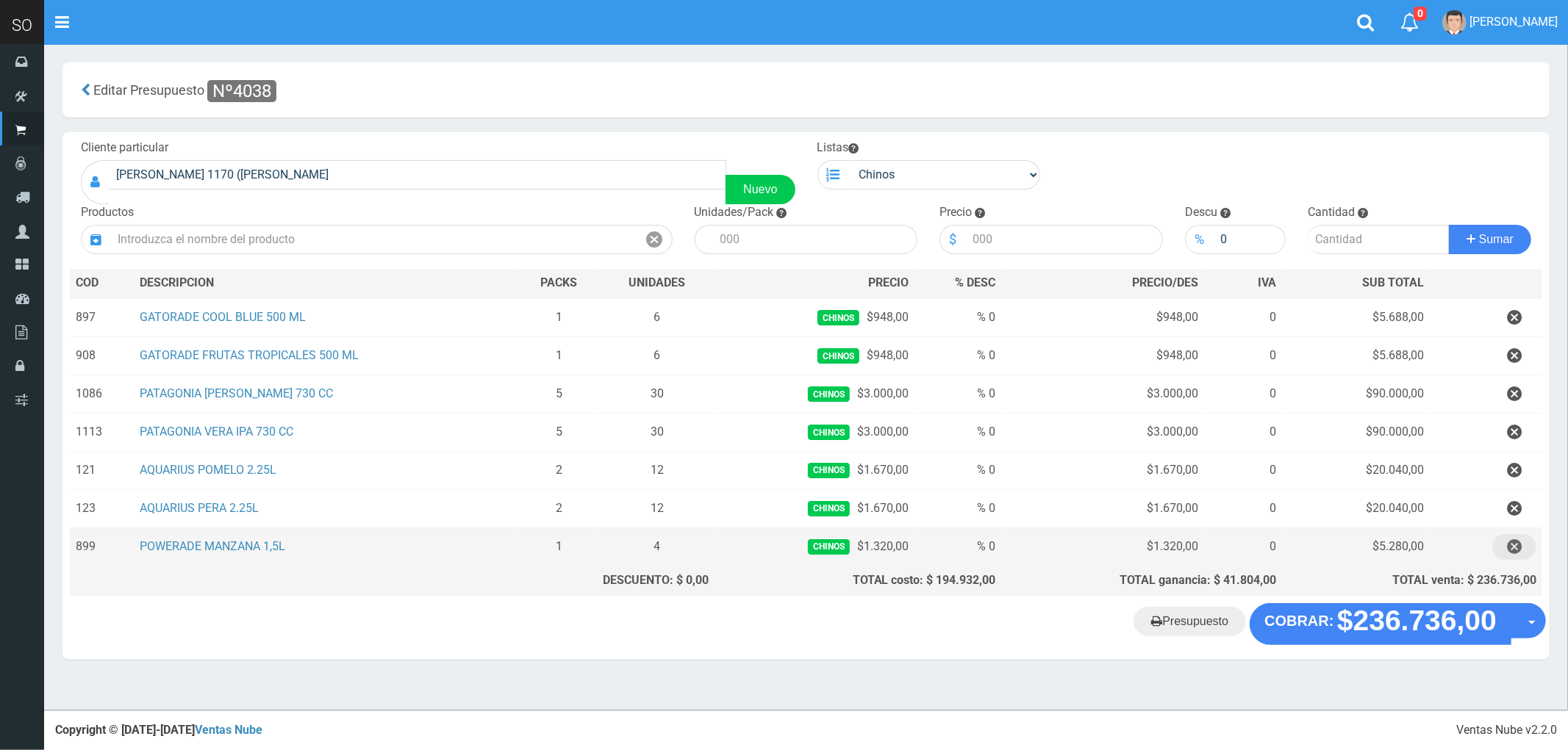
click at [1508, 550] on icon "button" at bounding box center [1514, 547] width 14 height 26
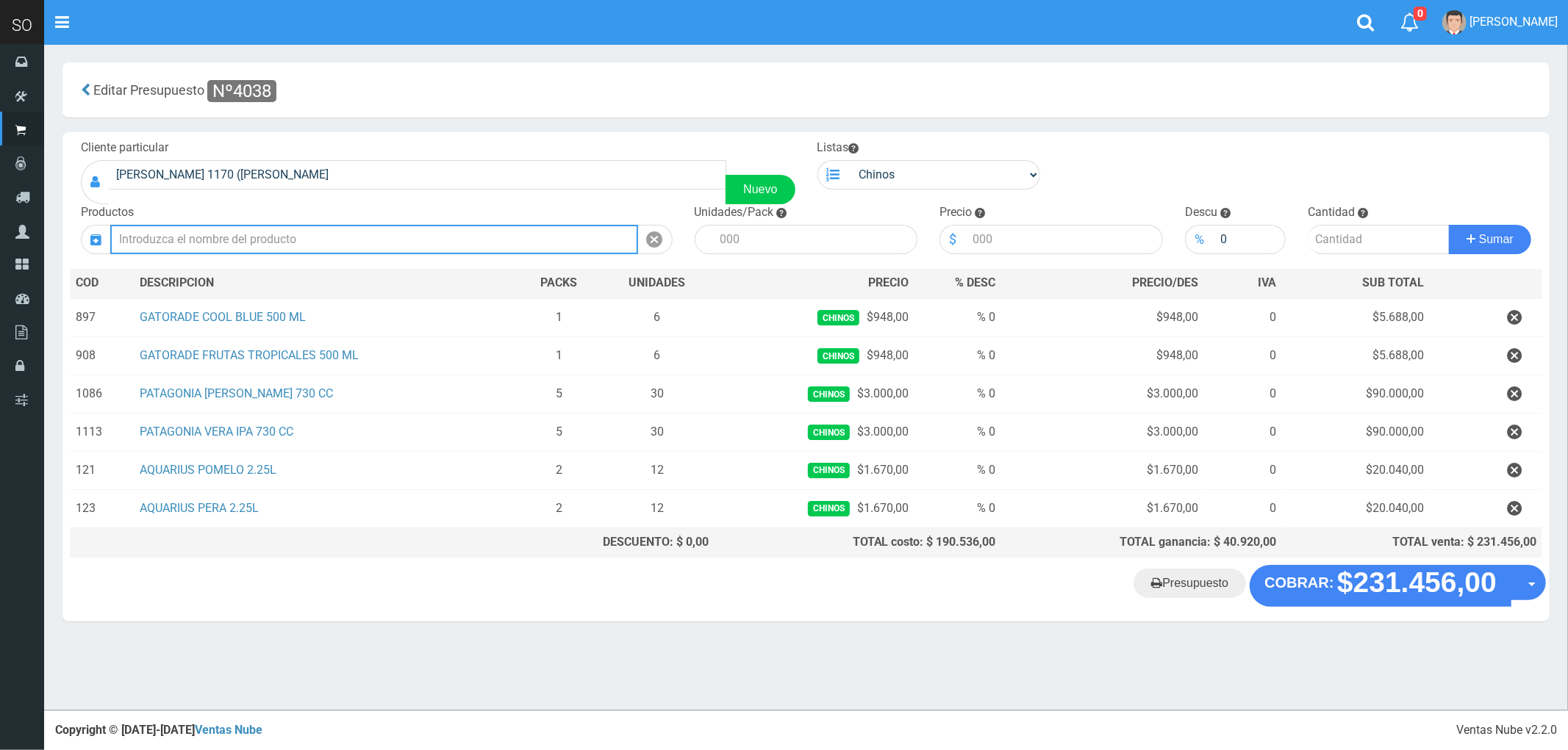
click at [223, 238] on input "text" at bounding box center [374, 239] width 528 height 30
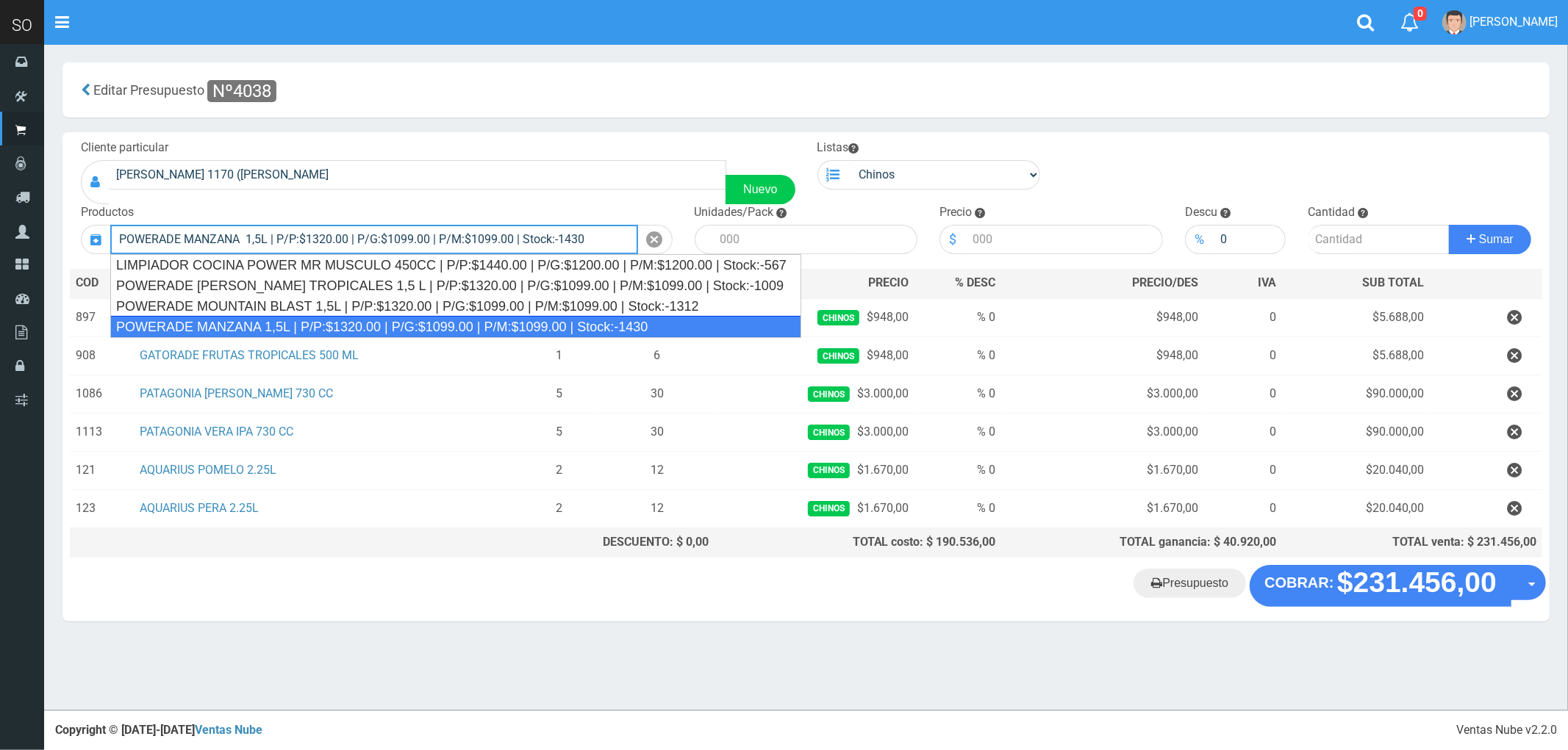
type input "POWERADE MANZANA 1,5L | P/P:$1320.00 | P/G:$1099.00 | P/M:$1099.00 | Stock:-1430"
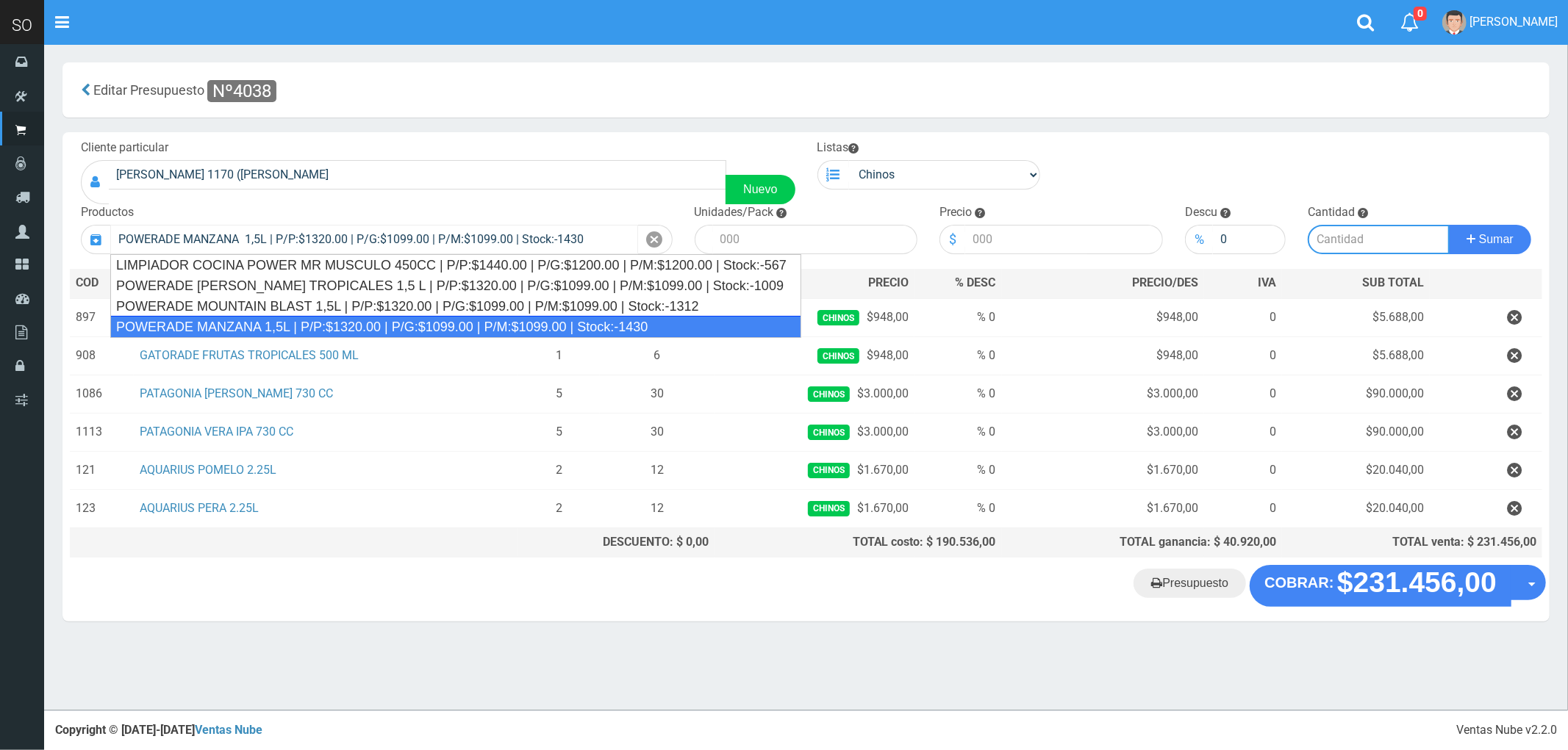
type input "4"
type input "1320.00"
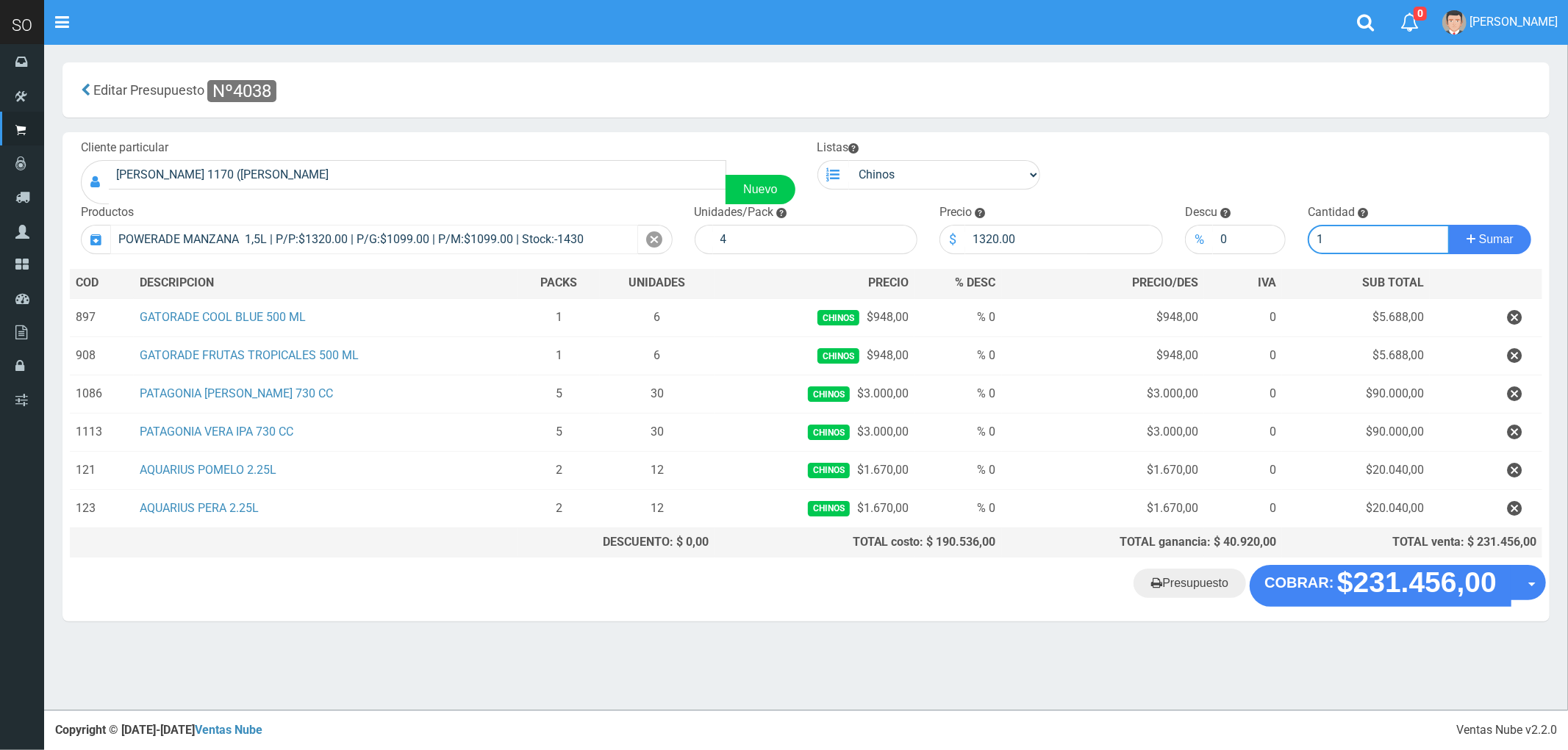
type input "1"
click at [1449, 225] on button "Sumar" at bounding box center [1490, 239] width 83 height 30
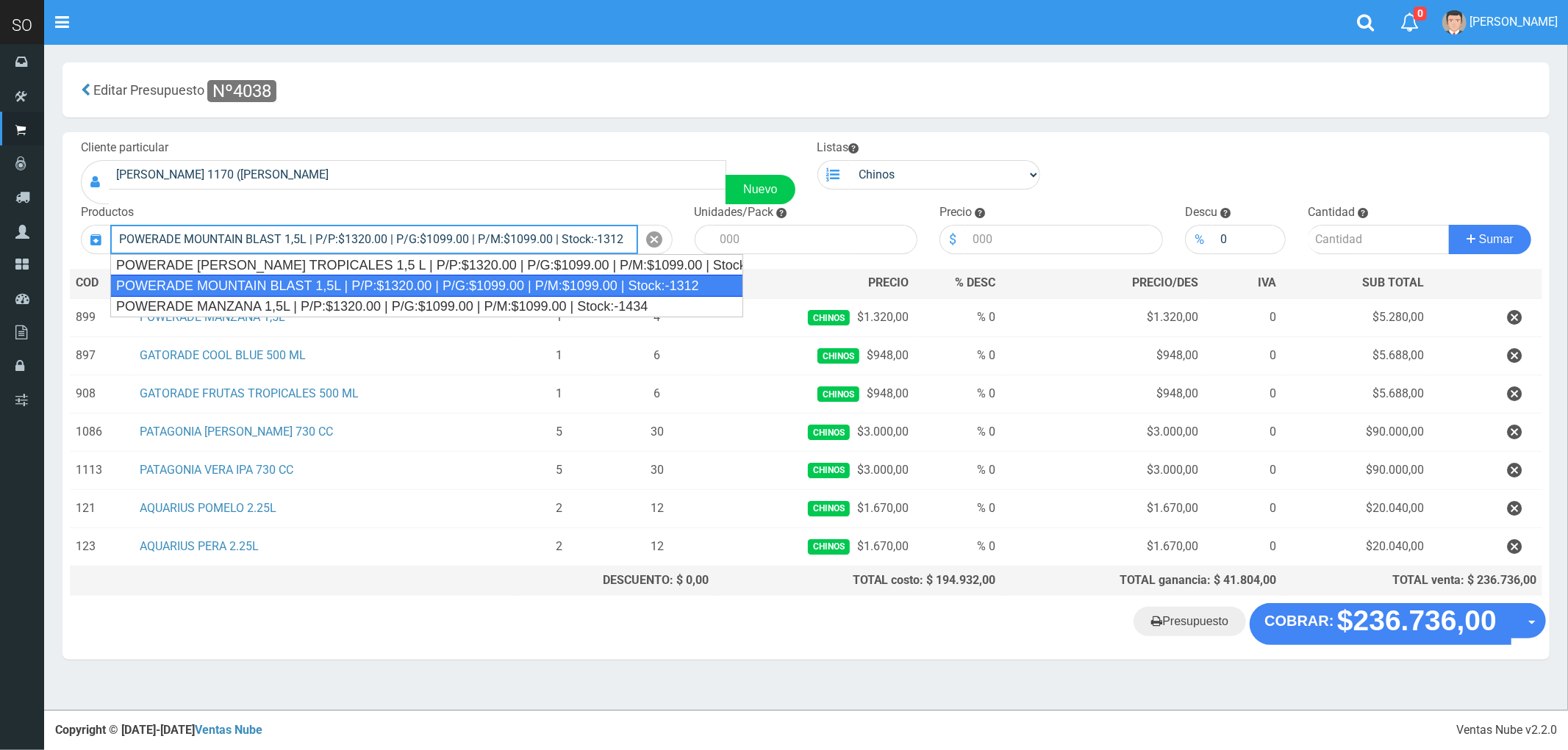
type input "POWERADE MOUNTAIN BLAST 1,5L | P/P:$1320.00 | P/G:$1099.00 | P/M:$1099.00 | Sto…"
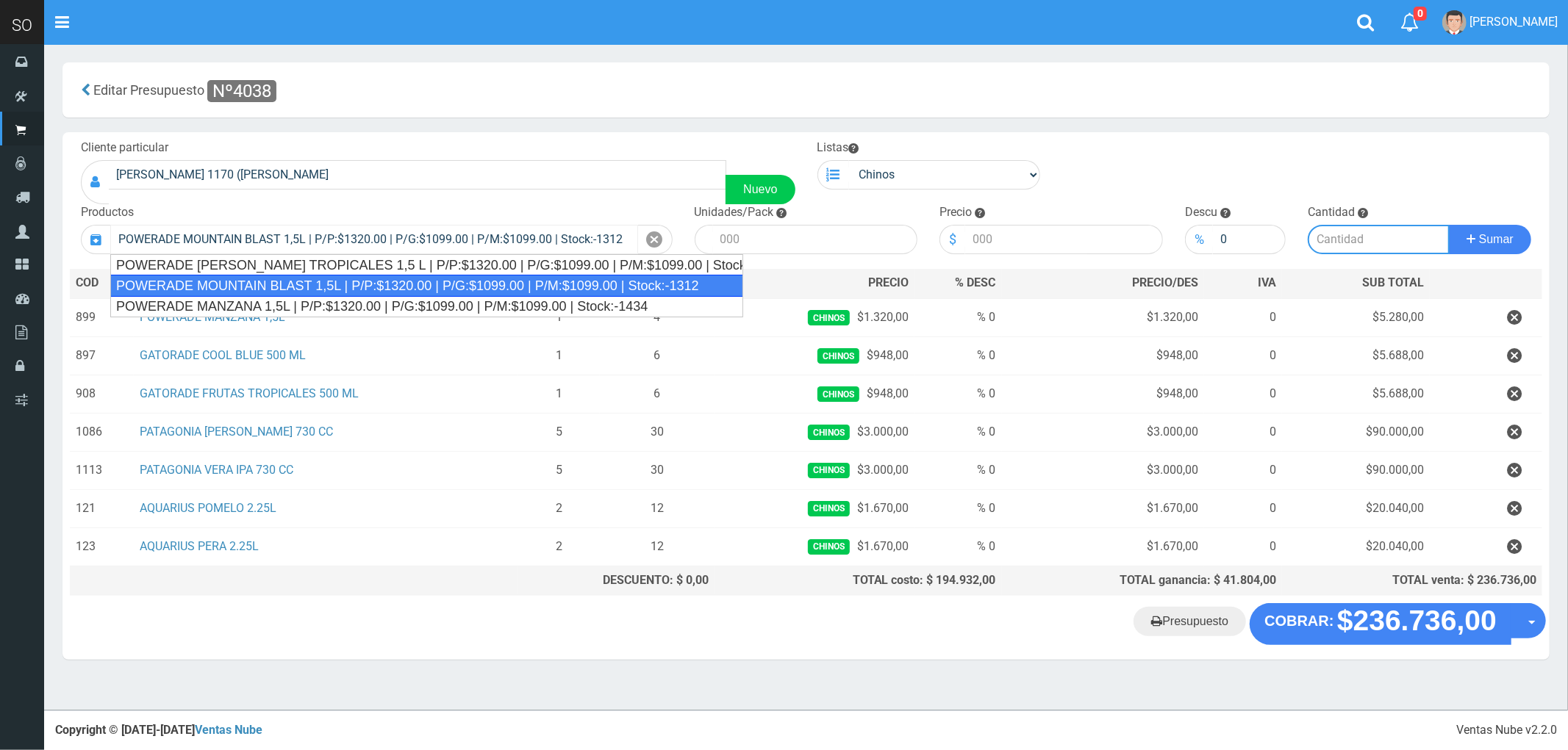
type input "4"
type input "1320.00"
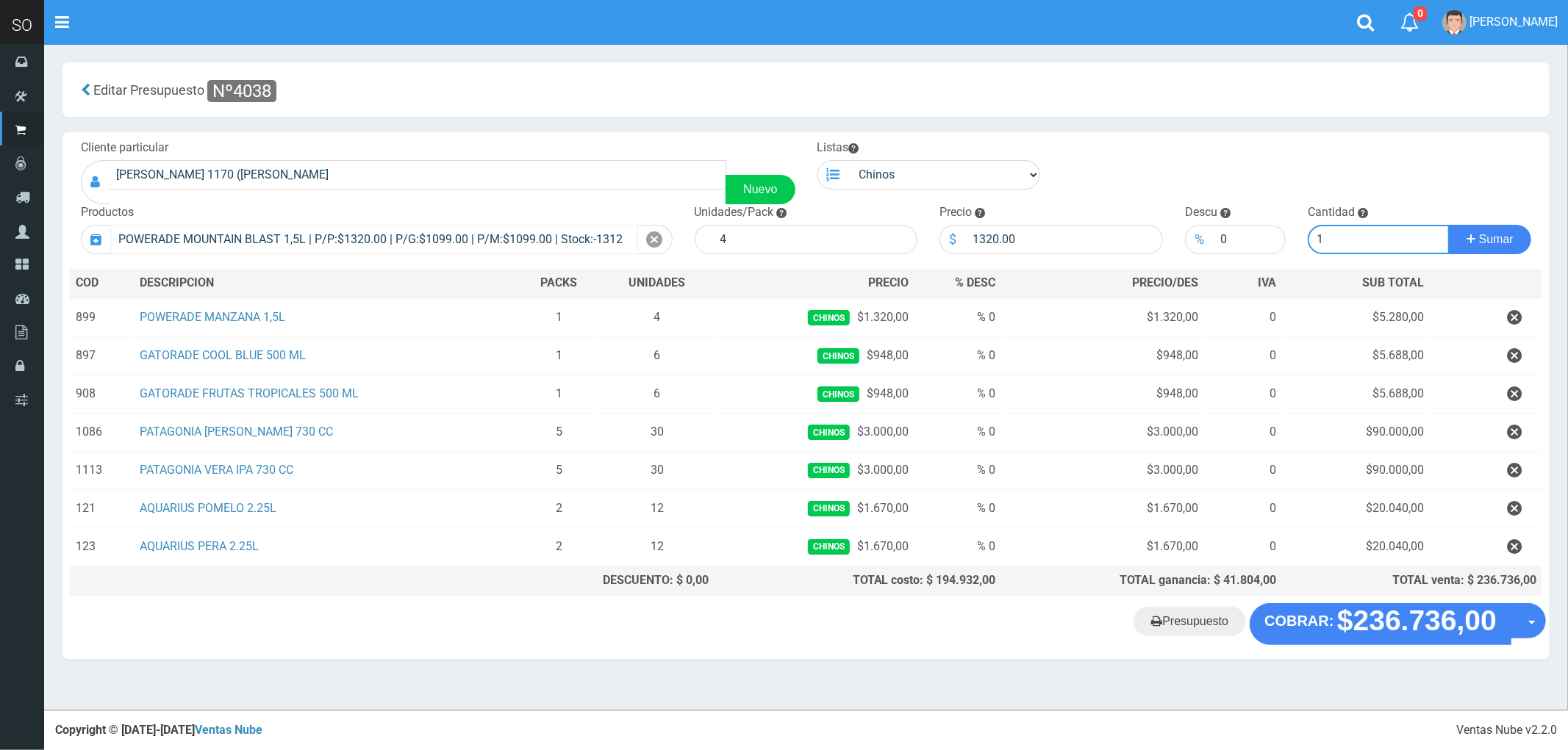
type input "1"
click at [1449, 225] on button "Sumar" at bounding box center [1490, 239] width 83 height 30
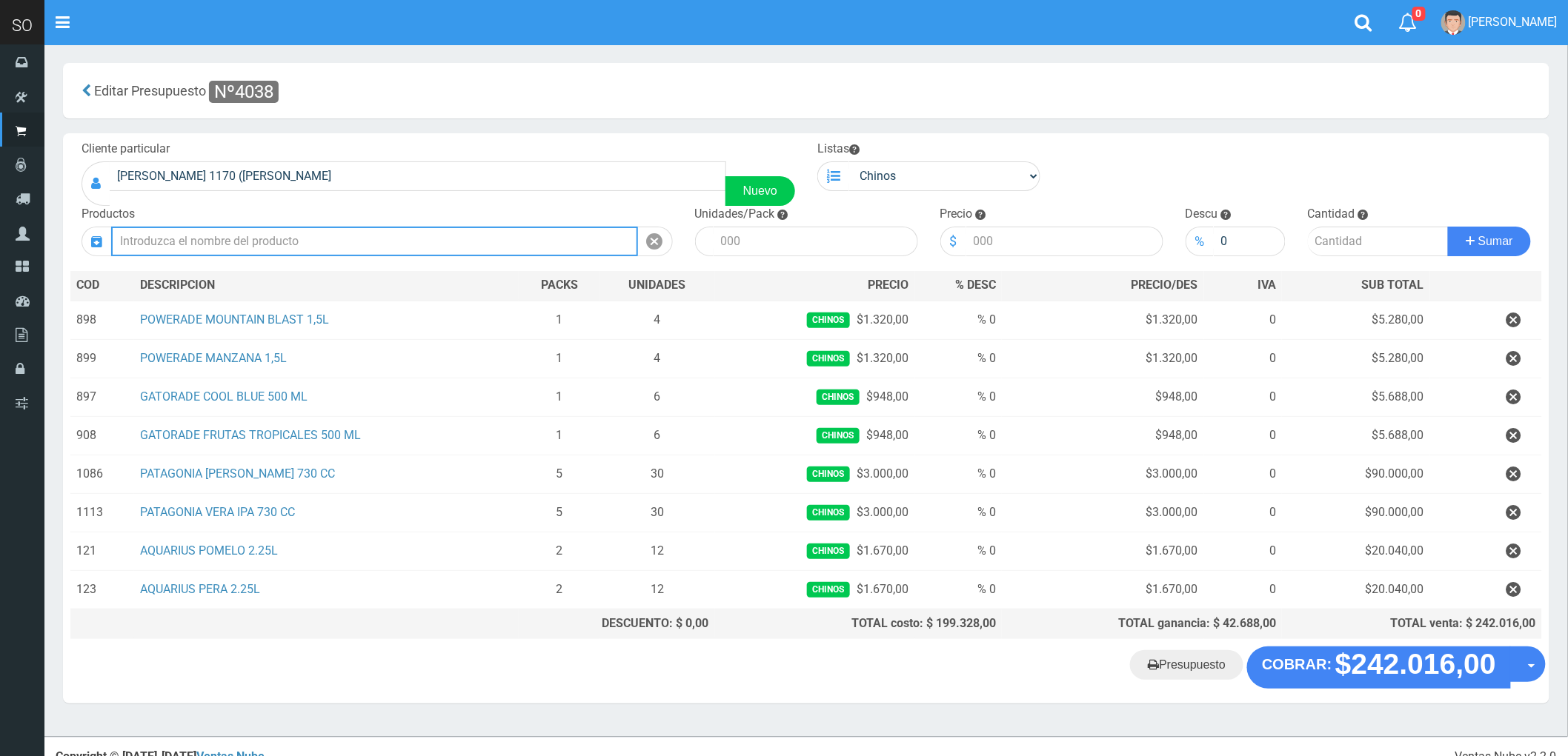
click at [218, 246] on input "text" at bounding box center [374, 241] width 527 height 30
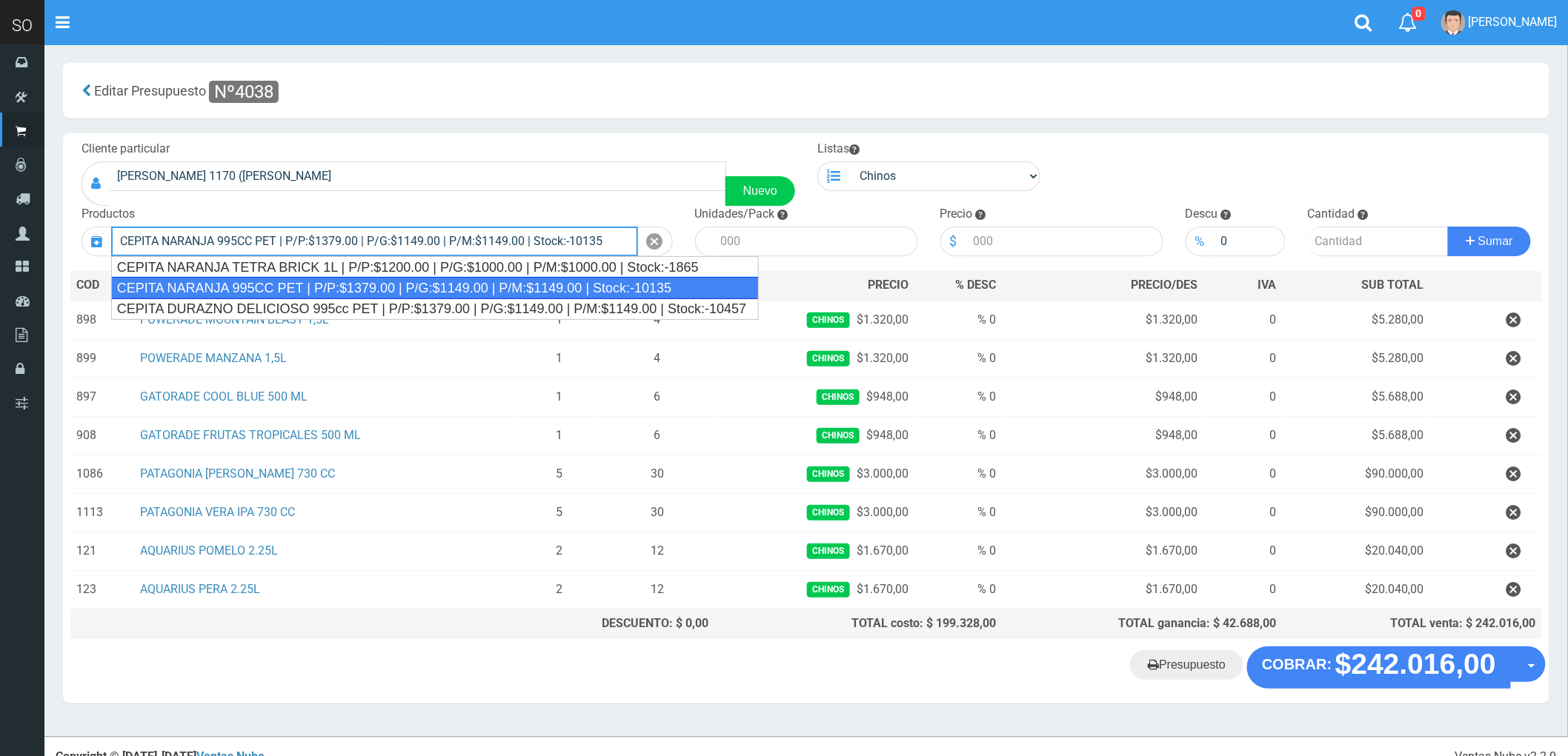
type input "CEPITA NARANJA 995CC PET | P/P:$1379.00 | P/G:$1149.00 | P/M:$1149.00 | Stock:-…"
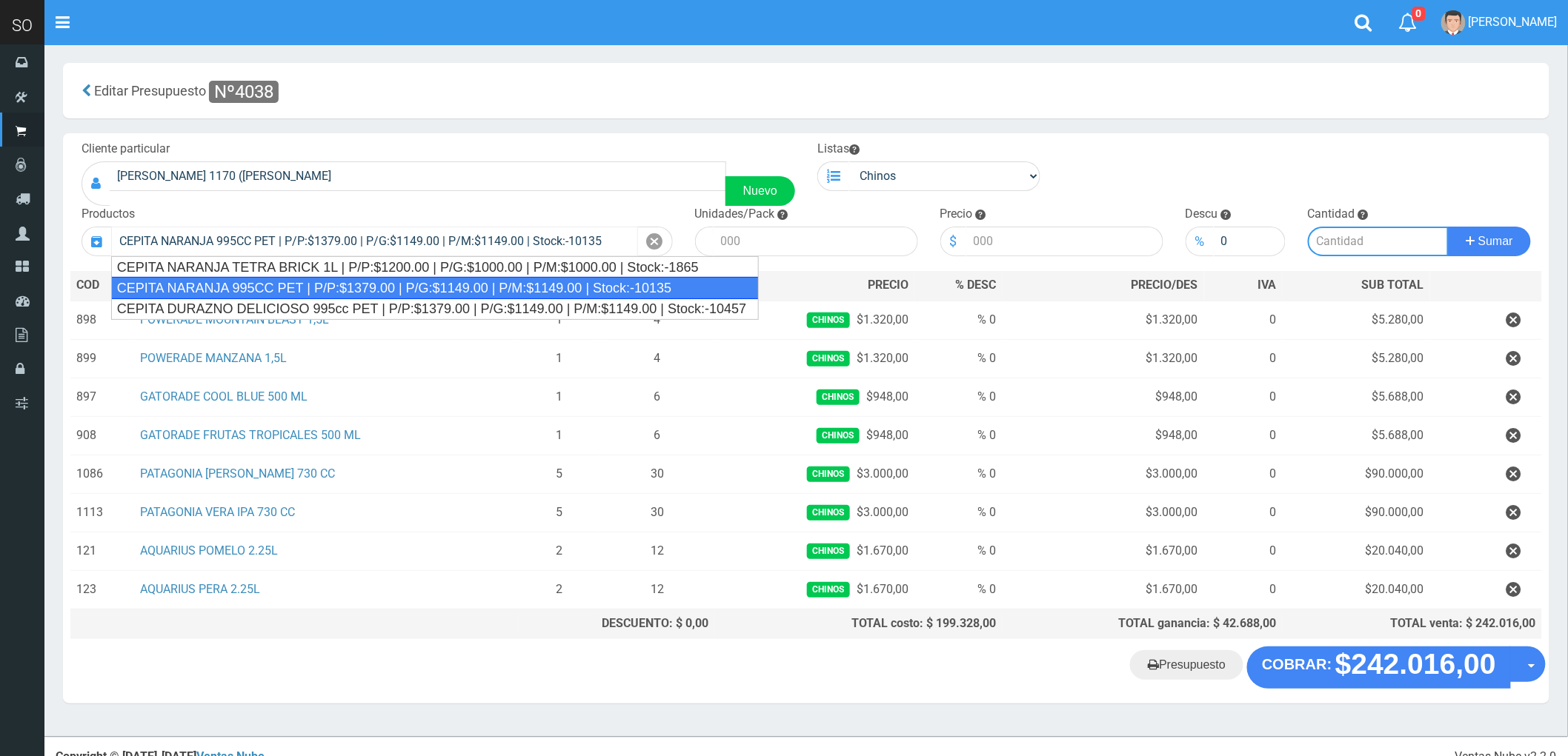
type input "6"
type input "1379.00"
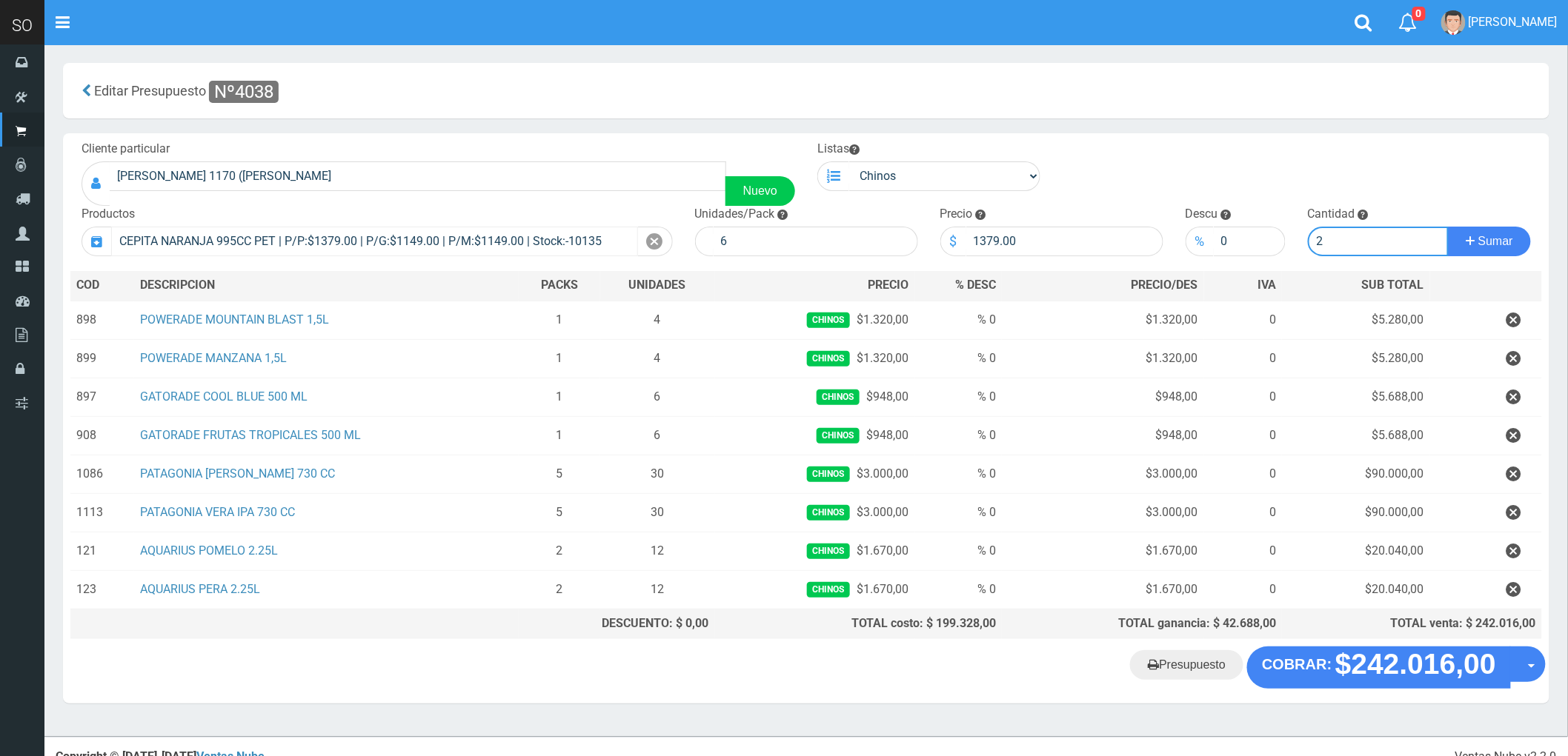
type input "2"
click at [1448, 227] on button "Sumar" at bounding box center [1489, 241] width 83 height 30
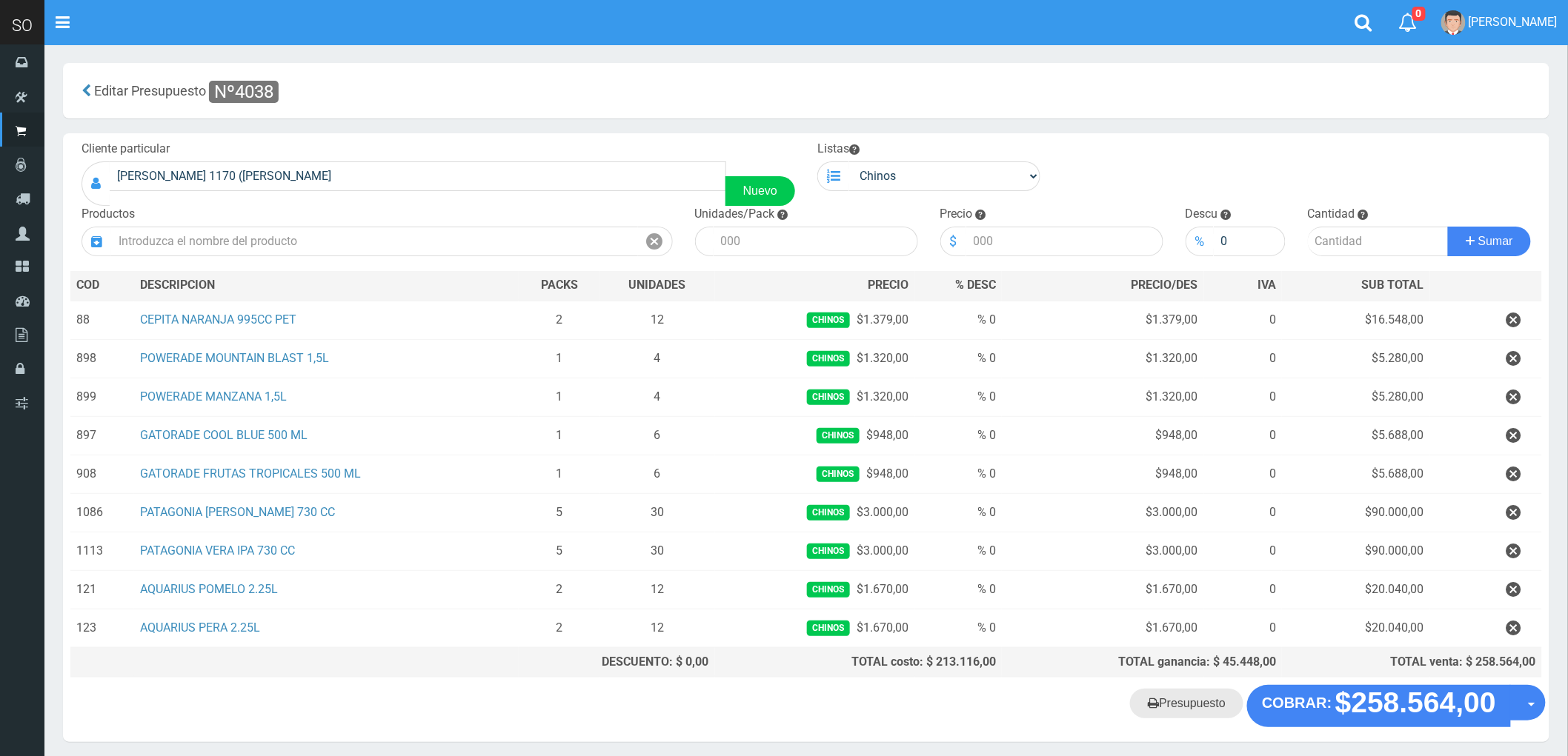
click at [1203, 712] on link "Presupuesto" at bounding box center [1186, 704] width 113 height 30
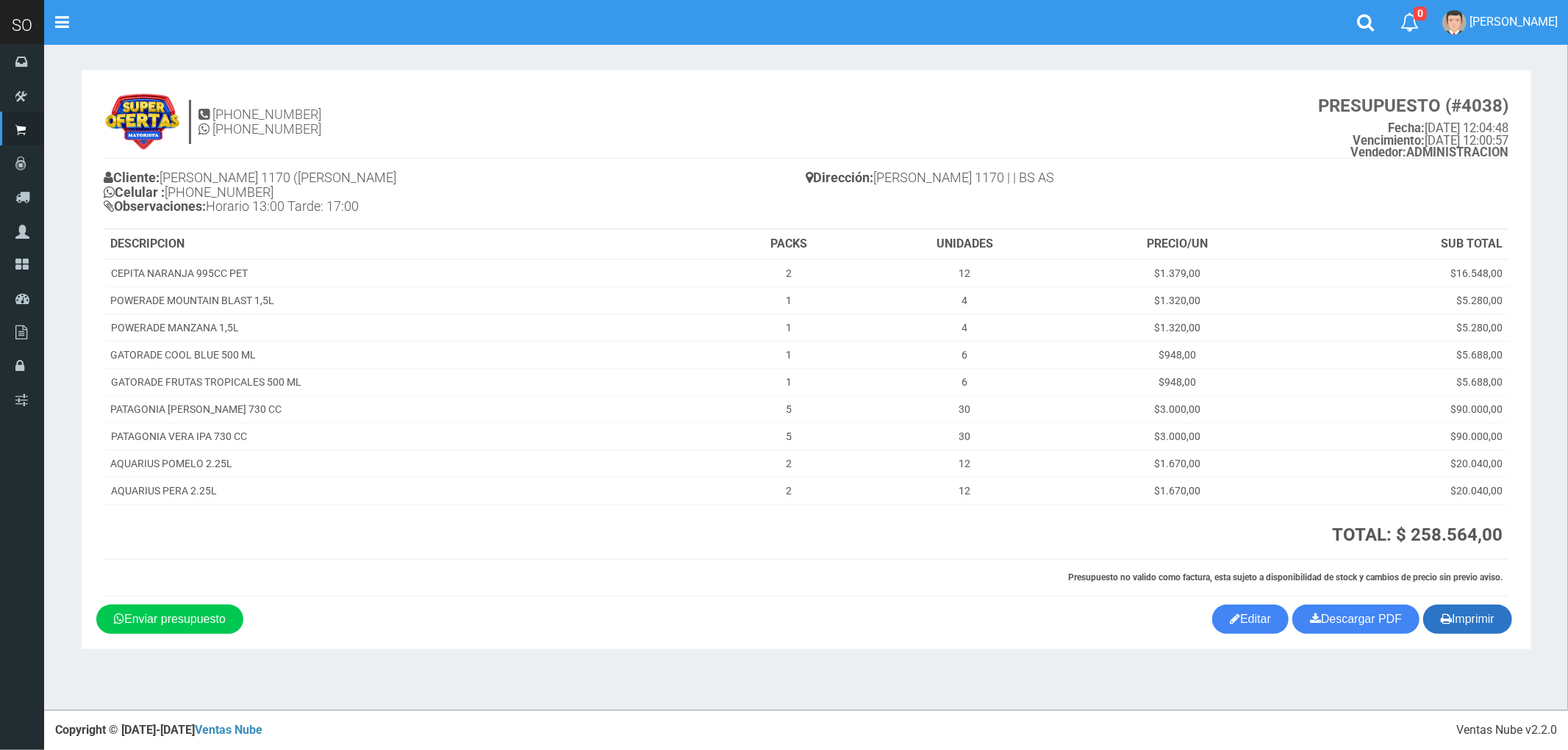
click at [1466, 614] on button "Imprimir" at bounding box center [1467, 619] width 89 height 30
